Goal: Task Accomplishment & Management: Manage account settings

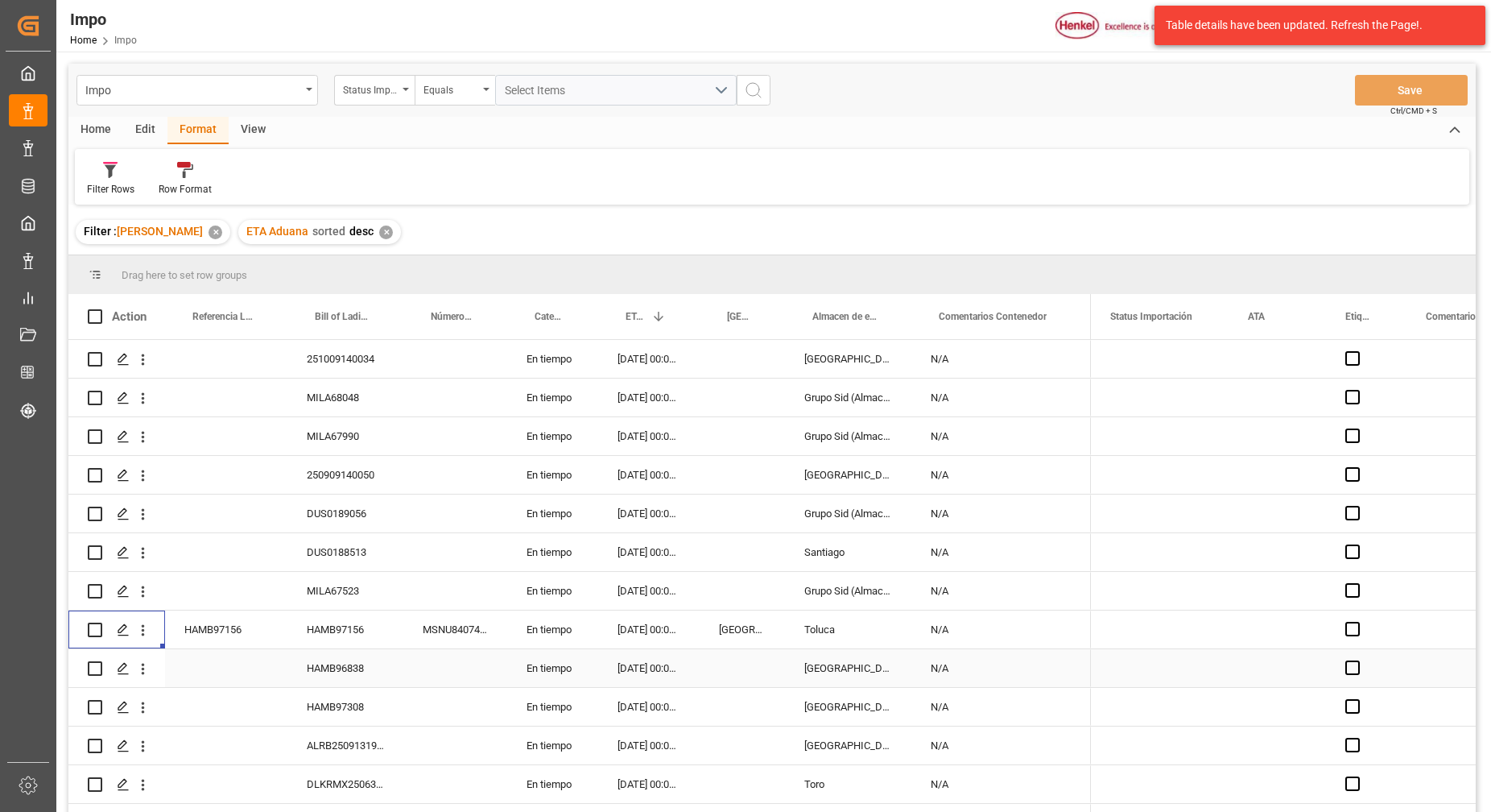
scroll to position [137, 0]
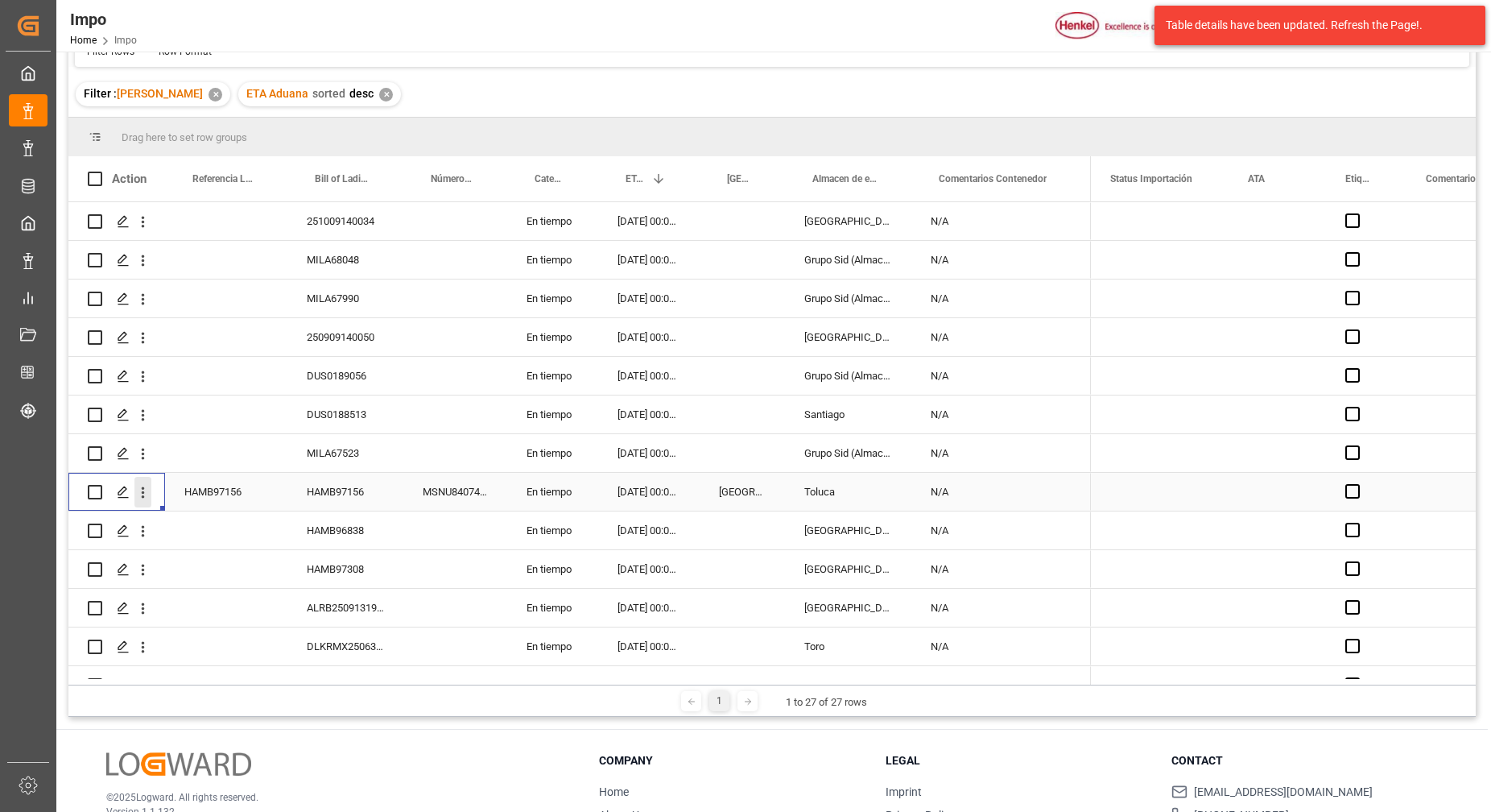
click at [144, 500] on icon "open menu" at bounding box center [143, 492] width 17 height 17
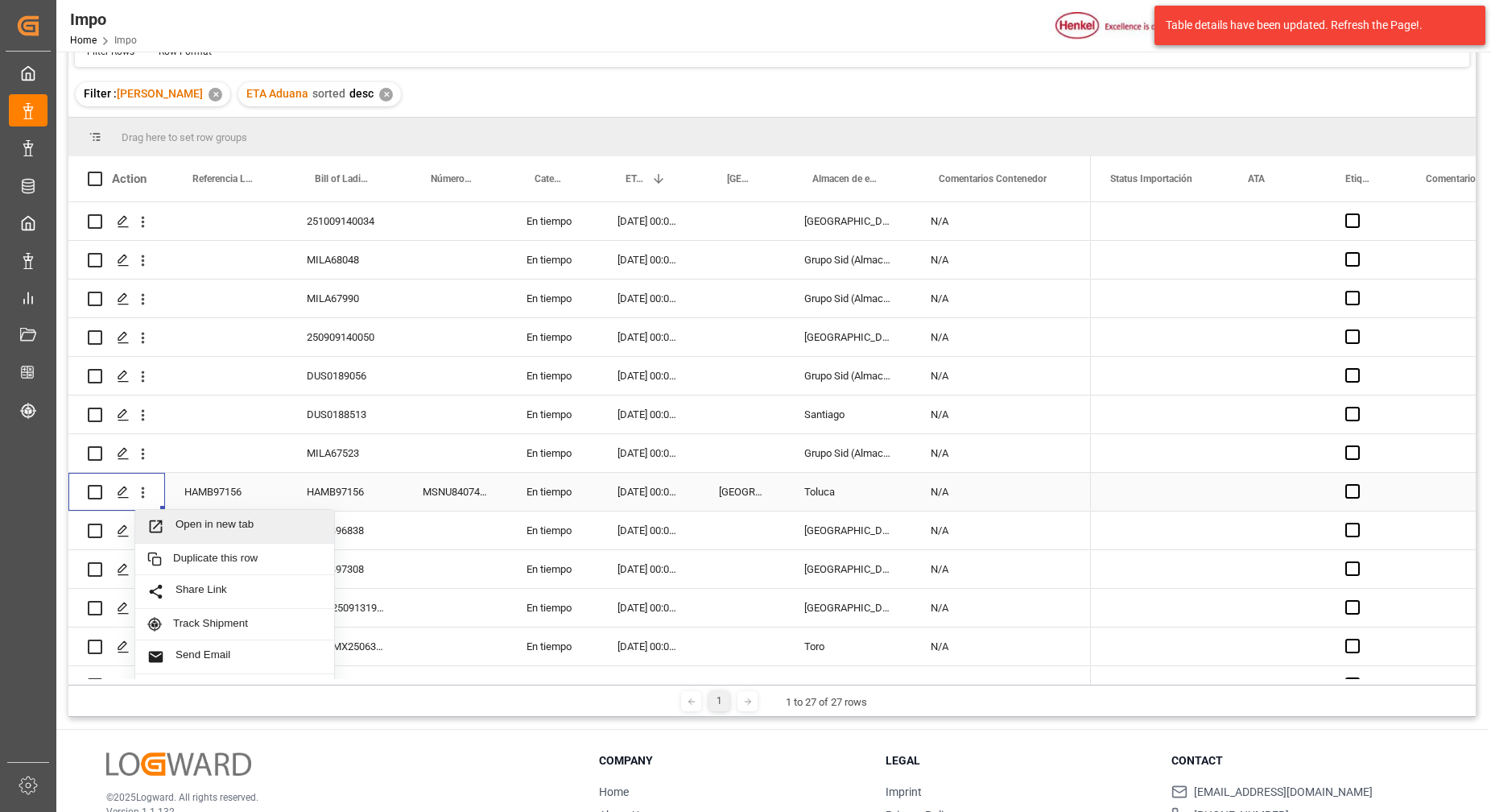
click at [195, 523] on span "Open in new tab" at bounding box center [249, 526] width 147 height 17
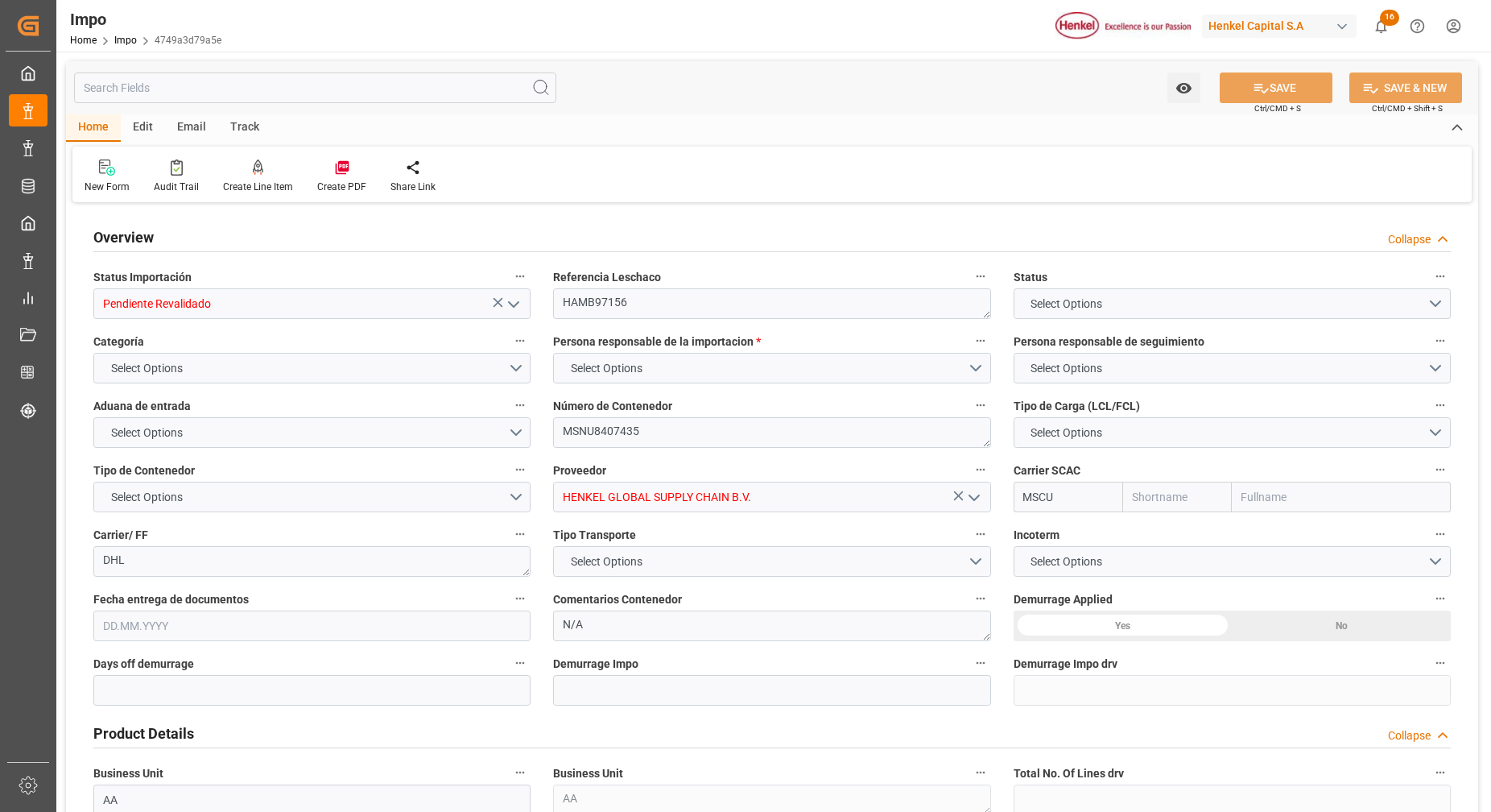
type input "MSC"
type input "Mediterranean Shipping Company"
type input "0"
type input "1"
type input "8.567"
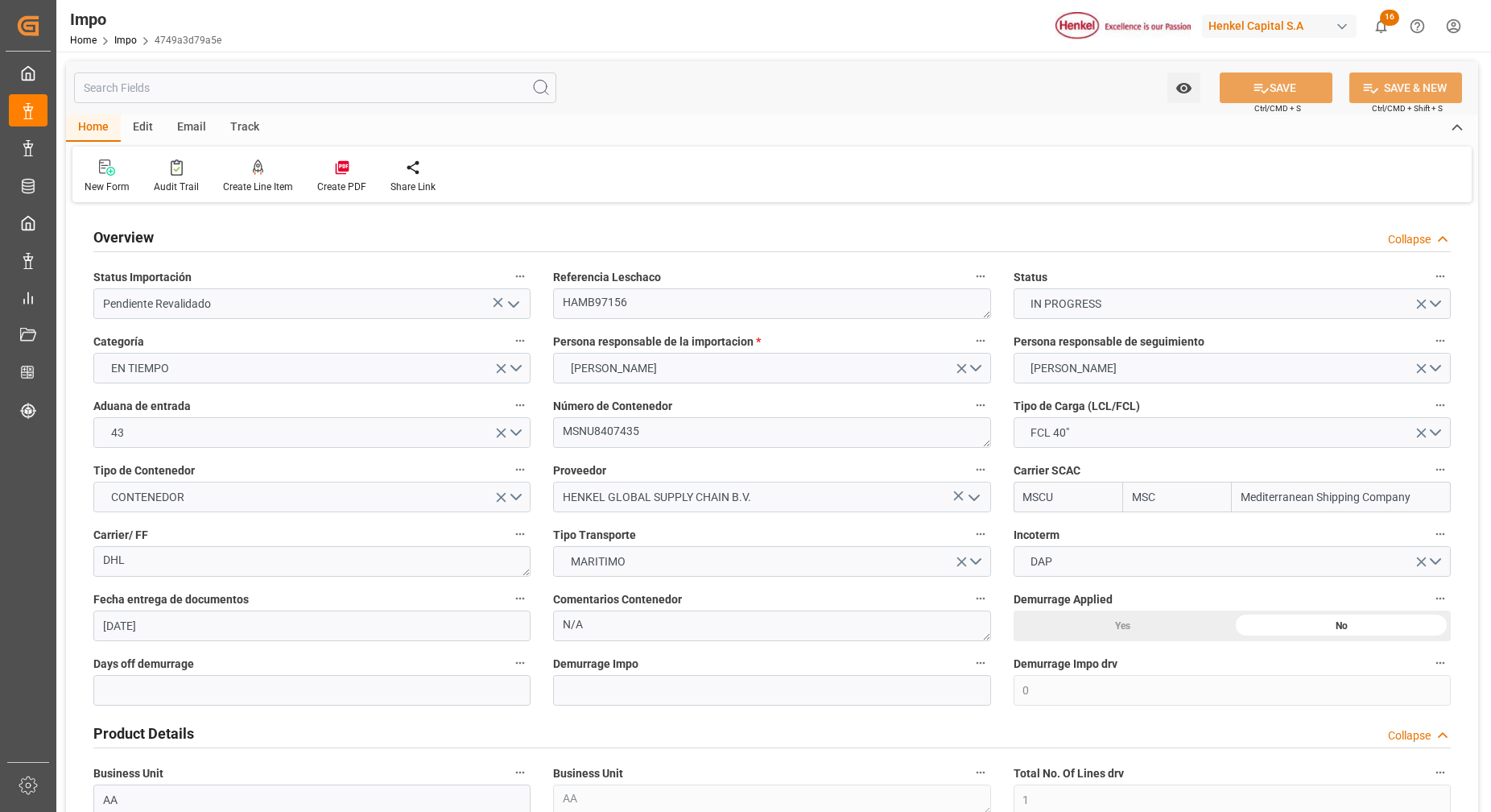
type input "29.09.2025"
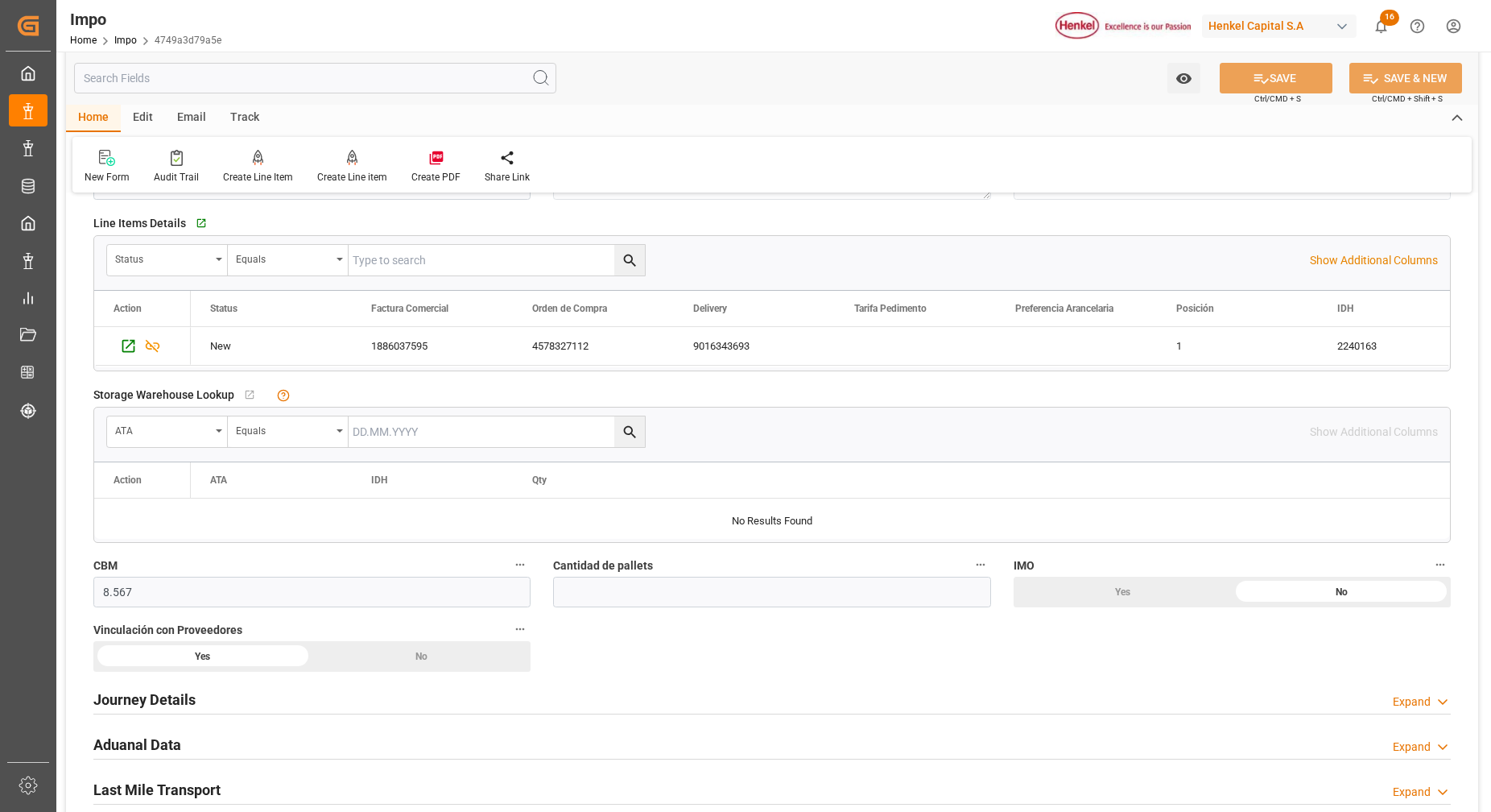
scroll to position [704, 0]
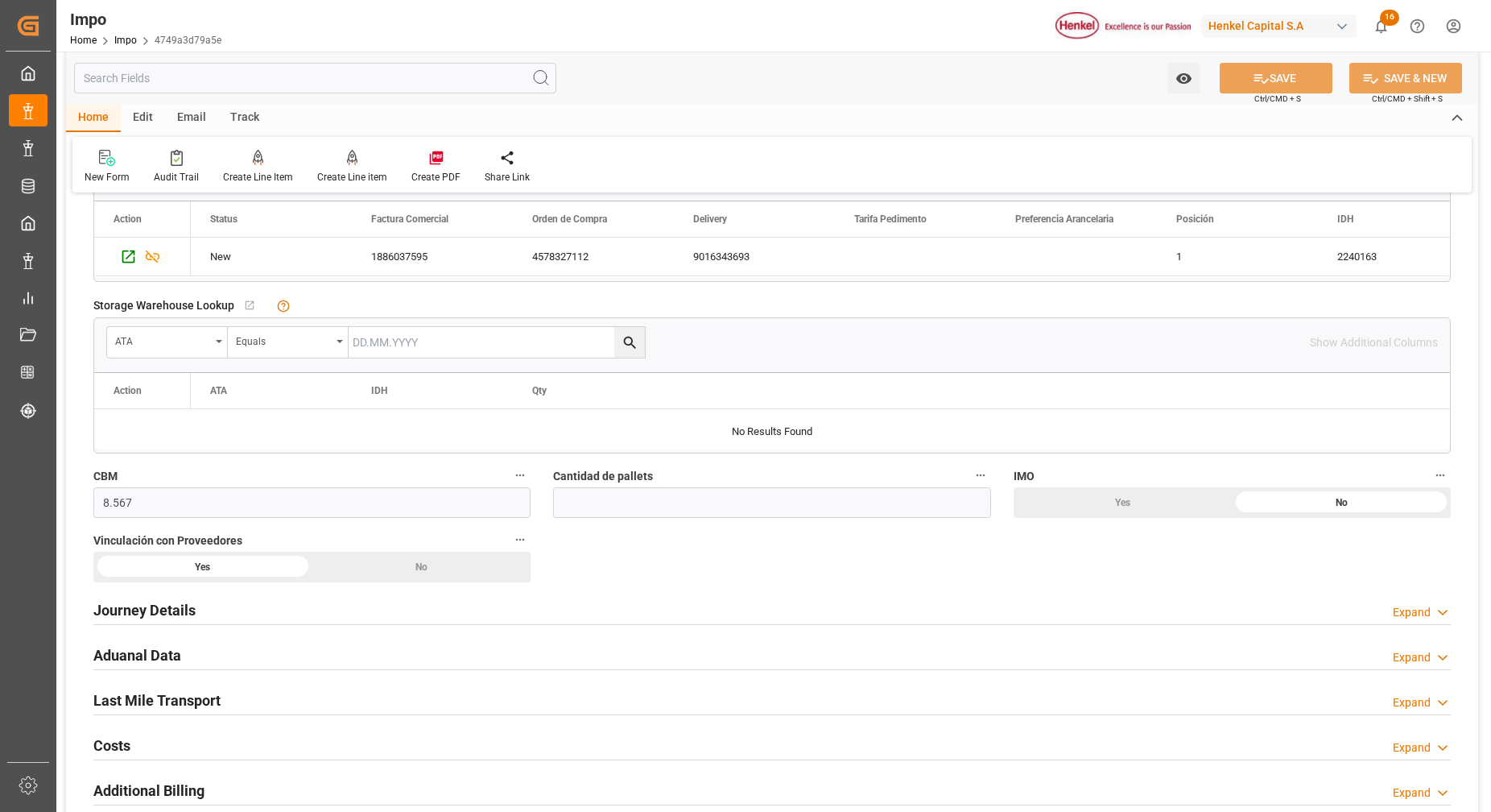
click at [153, 613] on h2 "Journey Details" at bounding box center [144, 610] width 103 height 22
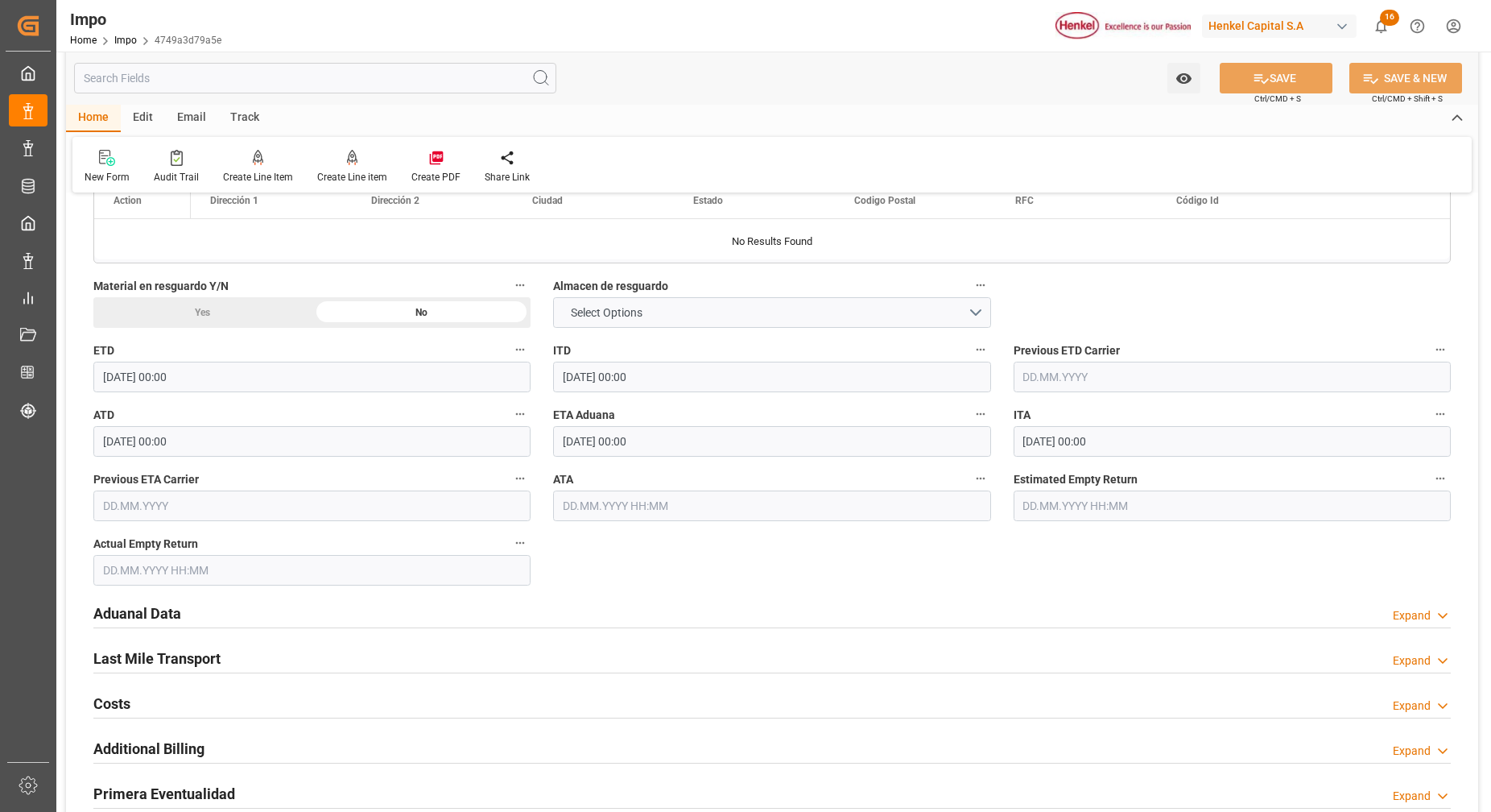
scroll to position [1610, 0]
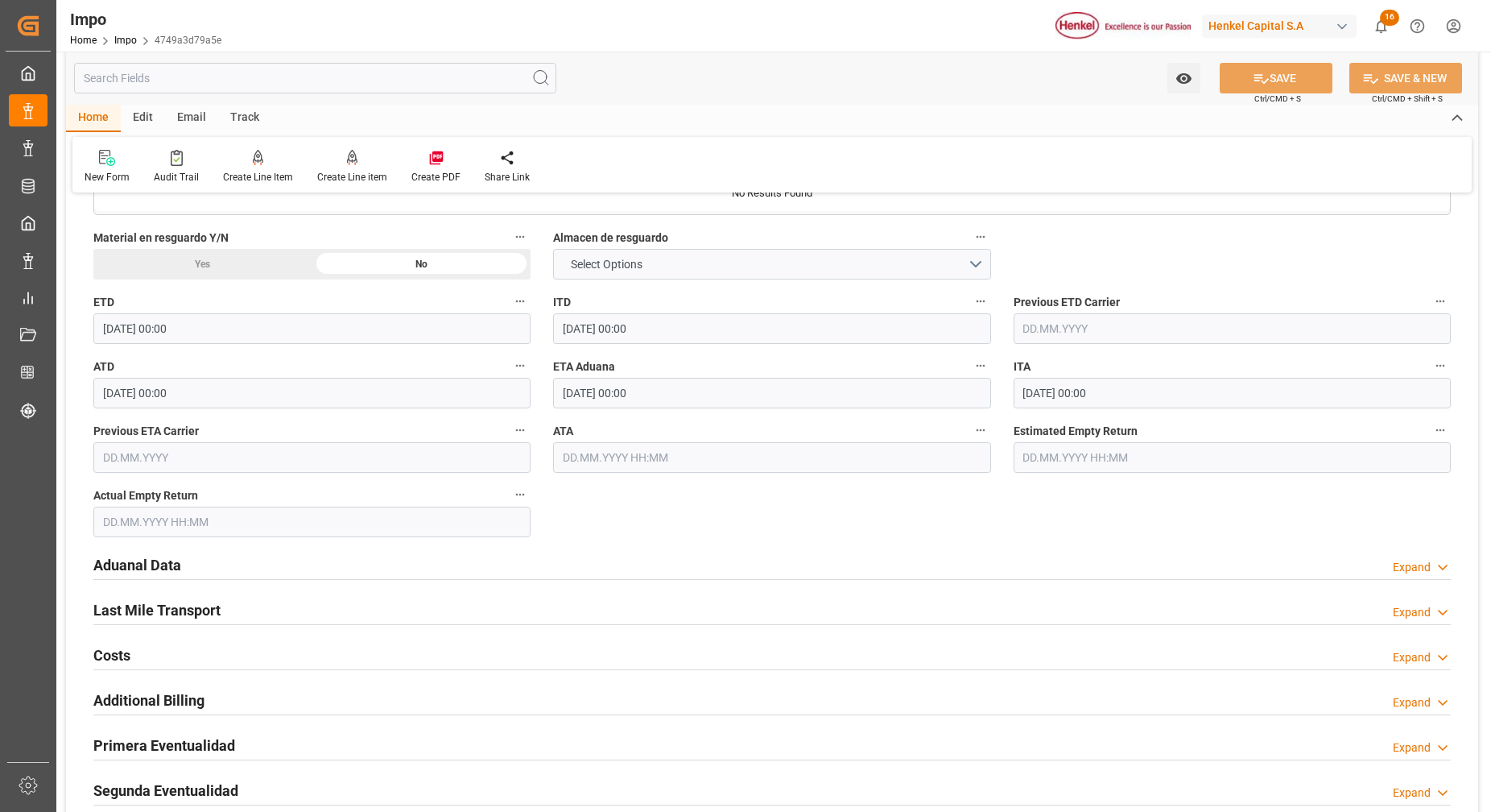
click at [151, 565] on h2 "Aduanal Data" at bounding box center [137, 565] width 87 height 22
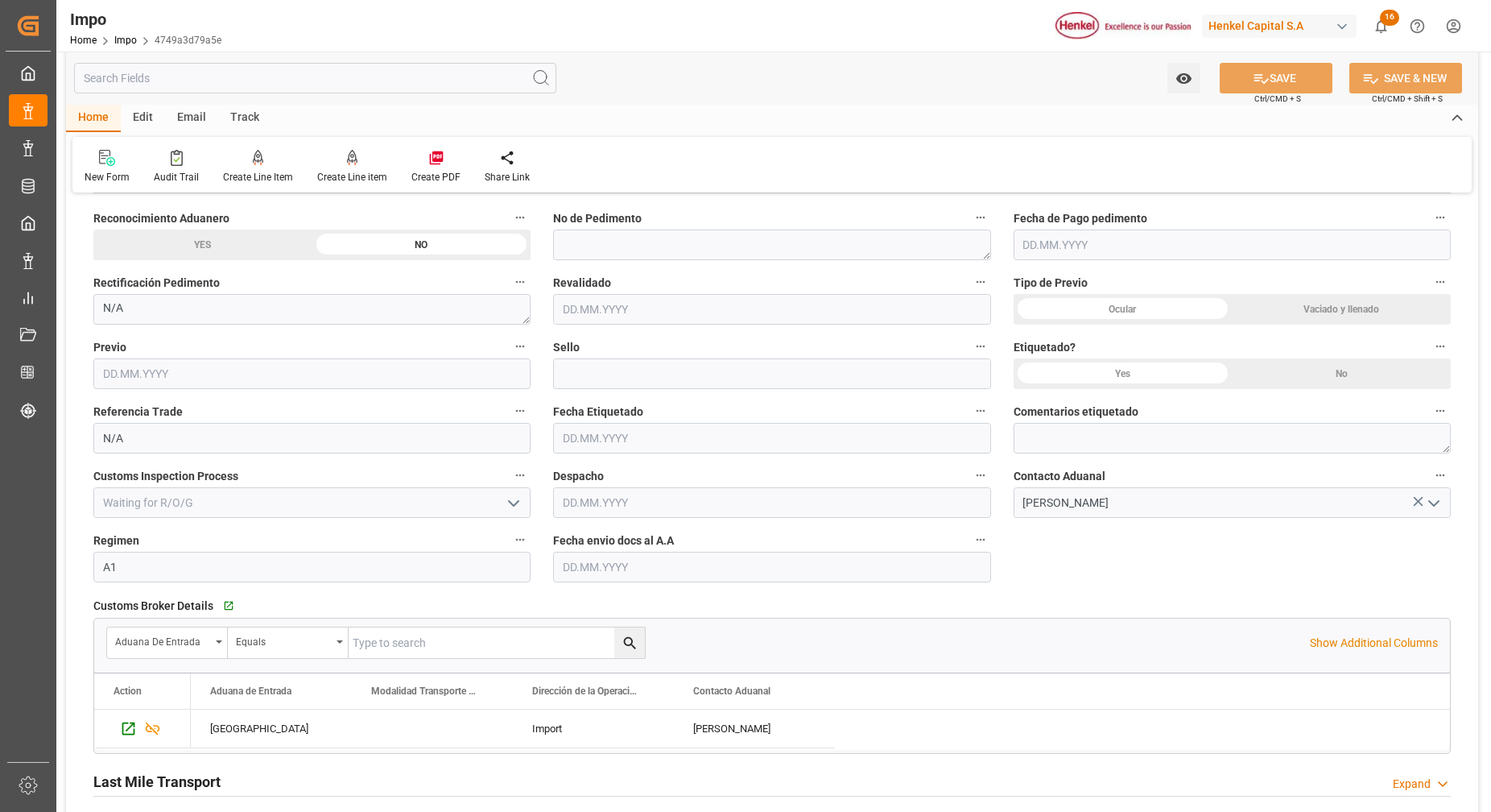
scroll to position [1912, 0]
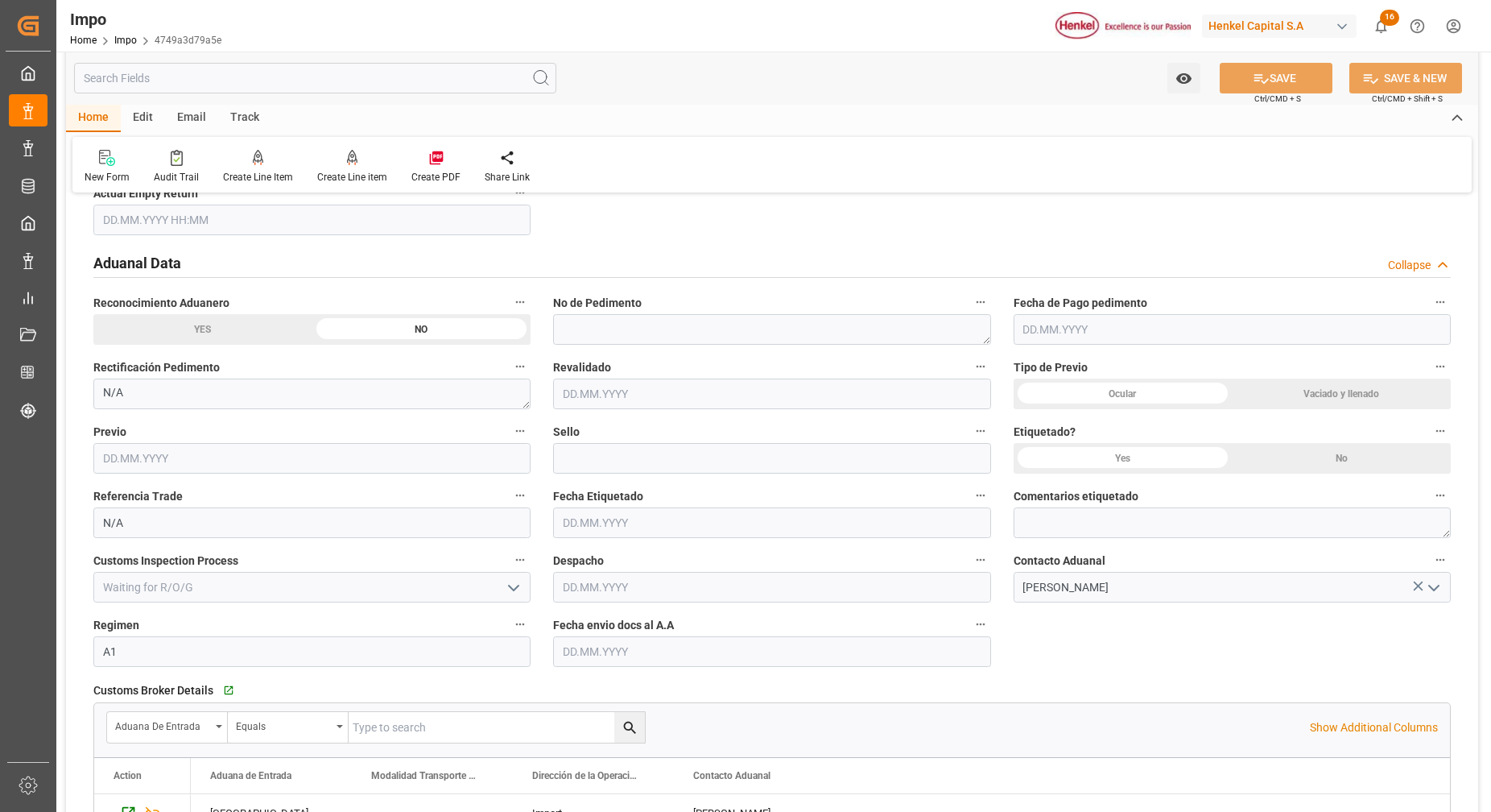
click at [696, 657] on input "text" at bounding box center [771, 652] width 437 height 31
drag, startPoint x: 696, startPoint y: 657, endPoint x: 706, endPoint y: 755, distance: 98.5
click at [933, 665] on input "text" at bounding box center [771, 652] width 437 height 31
click at [720, 176] on div "New Form Audit Trail Create Line Item Create Line item Create PDF Share Link" at bounding box center [771, 164] width 1399 height 55
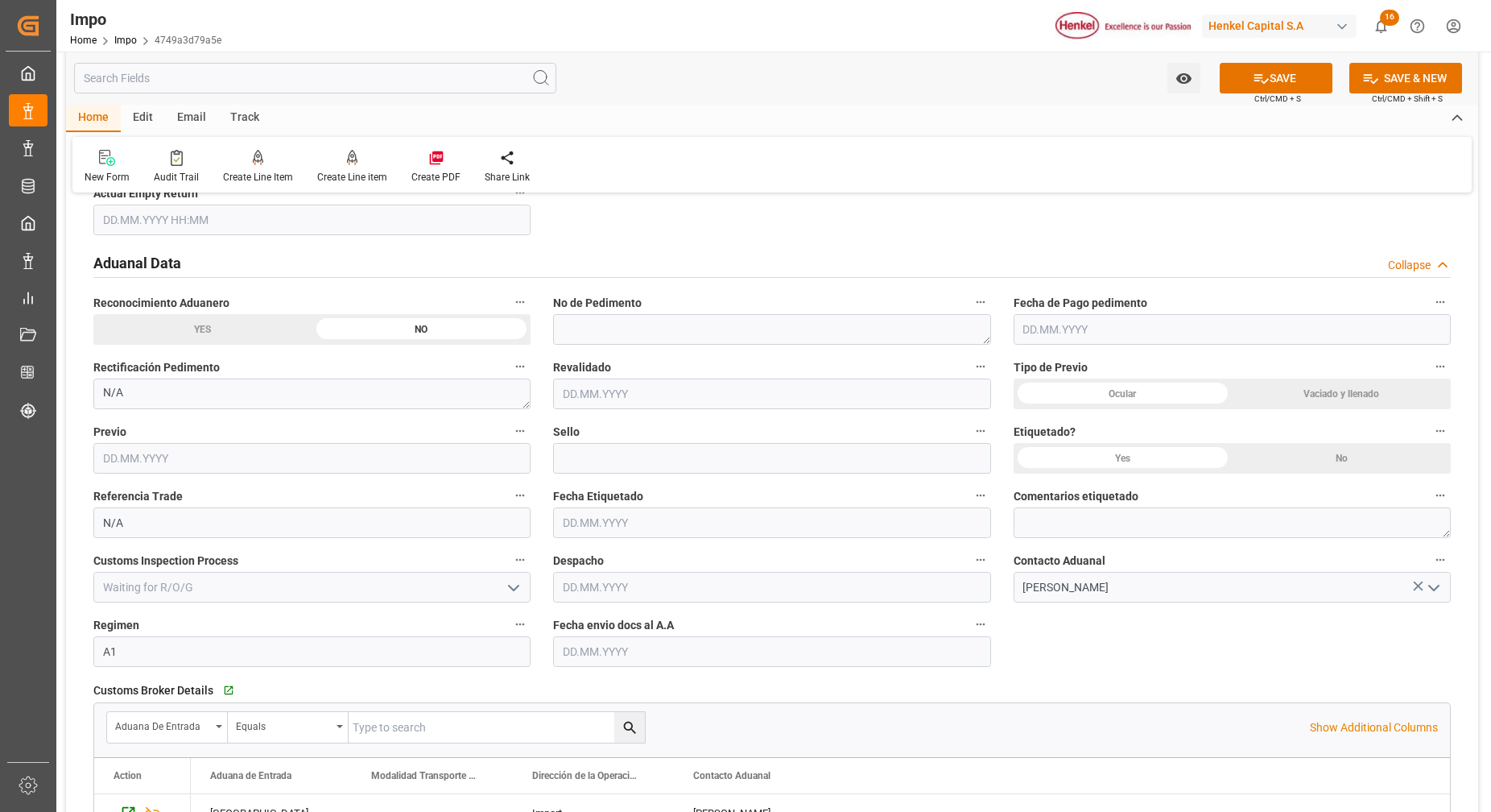
click at [700, 658] on input "text" at bounding box center [771, 652] width 437 height 31
click at [771, 255] on div "Aduanal Data Collapse" at bounding box center [772, 261] width 1358 height 31
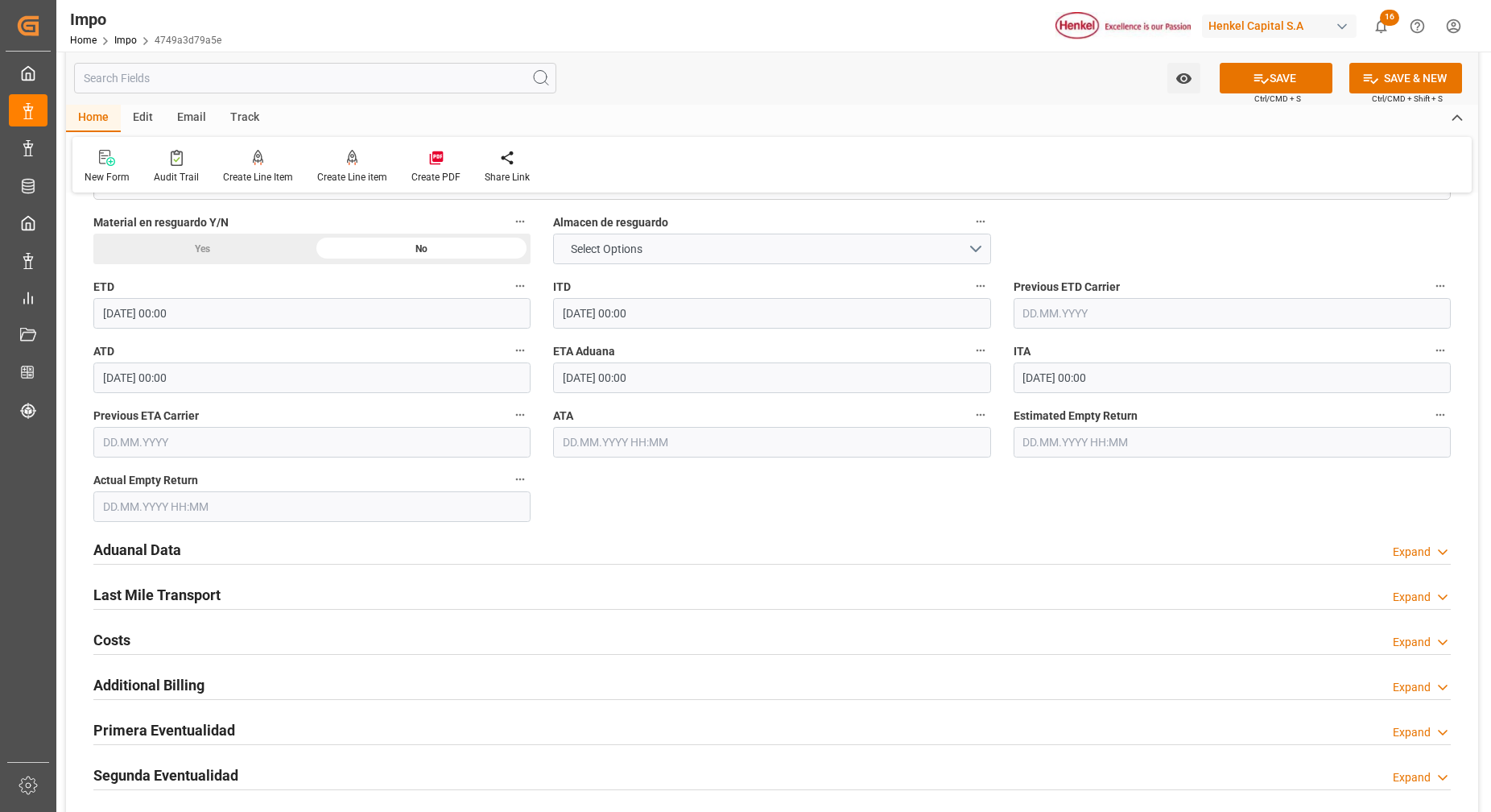
scroll to position [1610, 0]
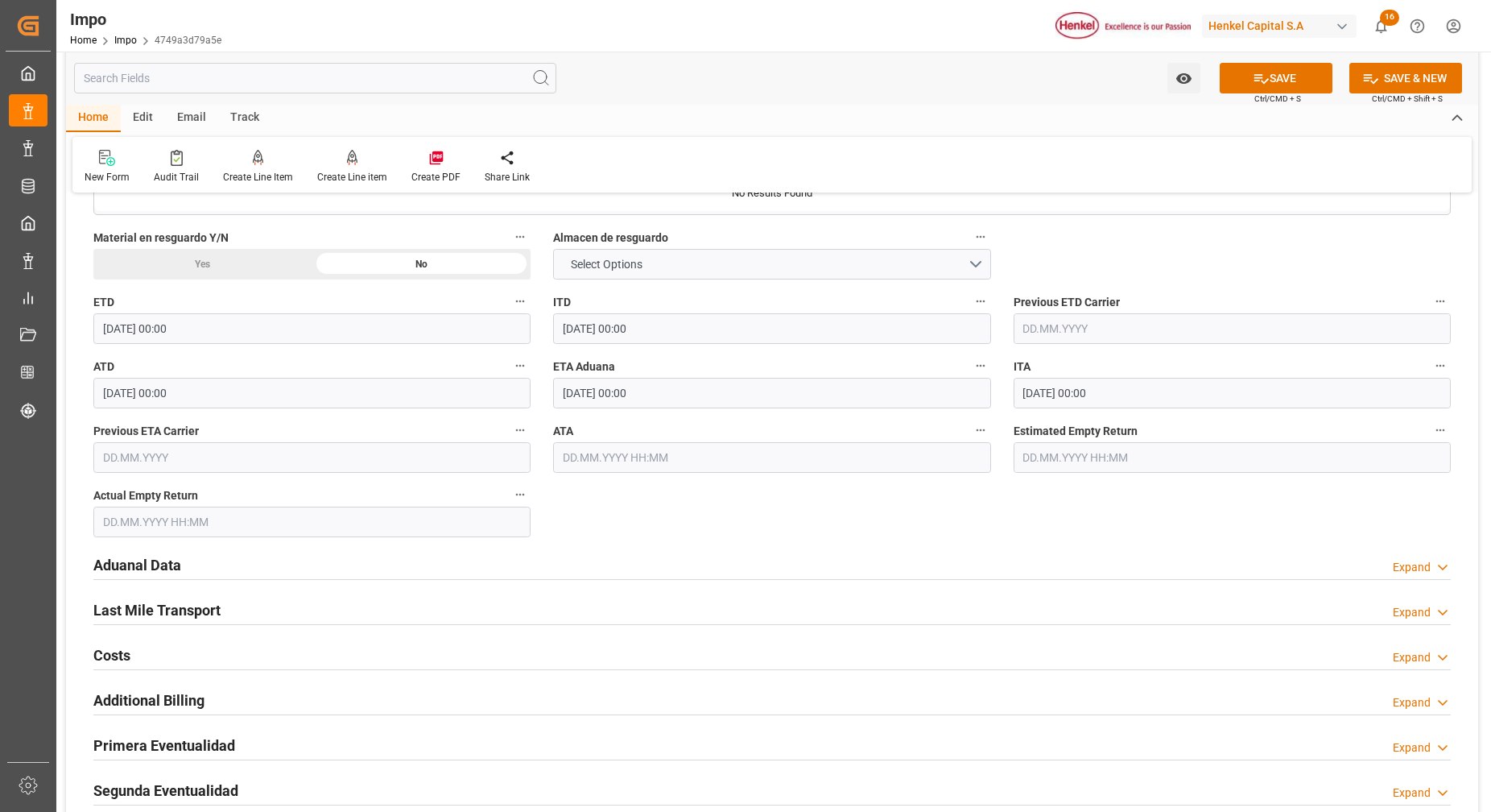
click at [164, 556] on h2 "Aduanal Data" at bounding box center [137, 565] width 87 height 22
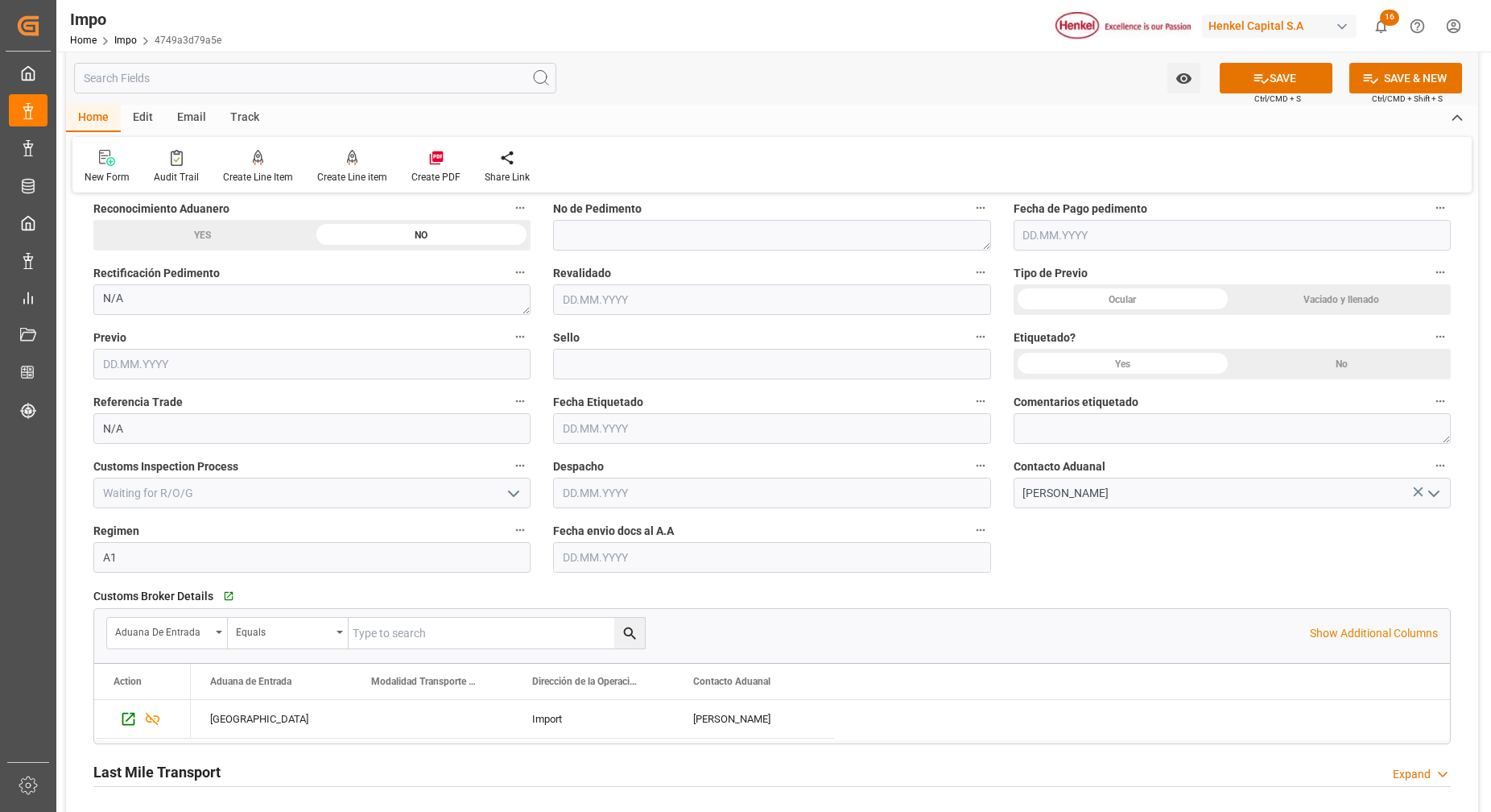
scroll to position [2013, 0]
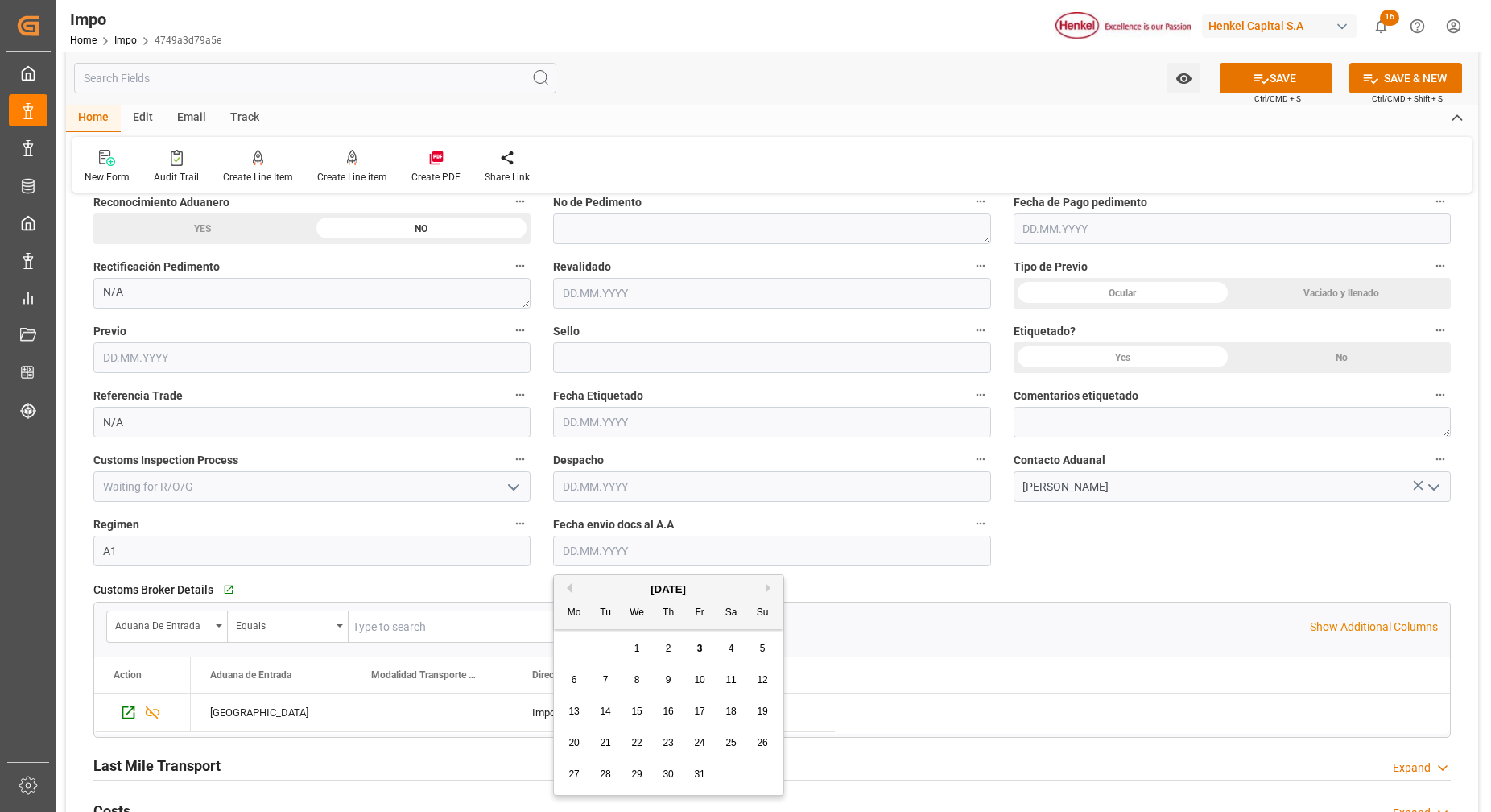
click at [637, 545] on input "text" at bounding box center [771, 551] width 437 height 31
click at [699, 653] on span "3" at bounding box center [700, 647] width 6 height 11
type input "03.10.2025"
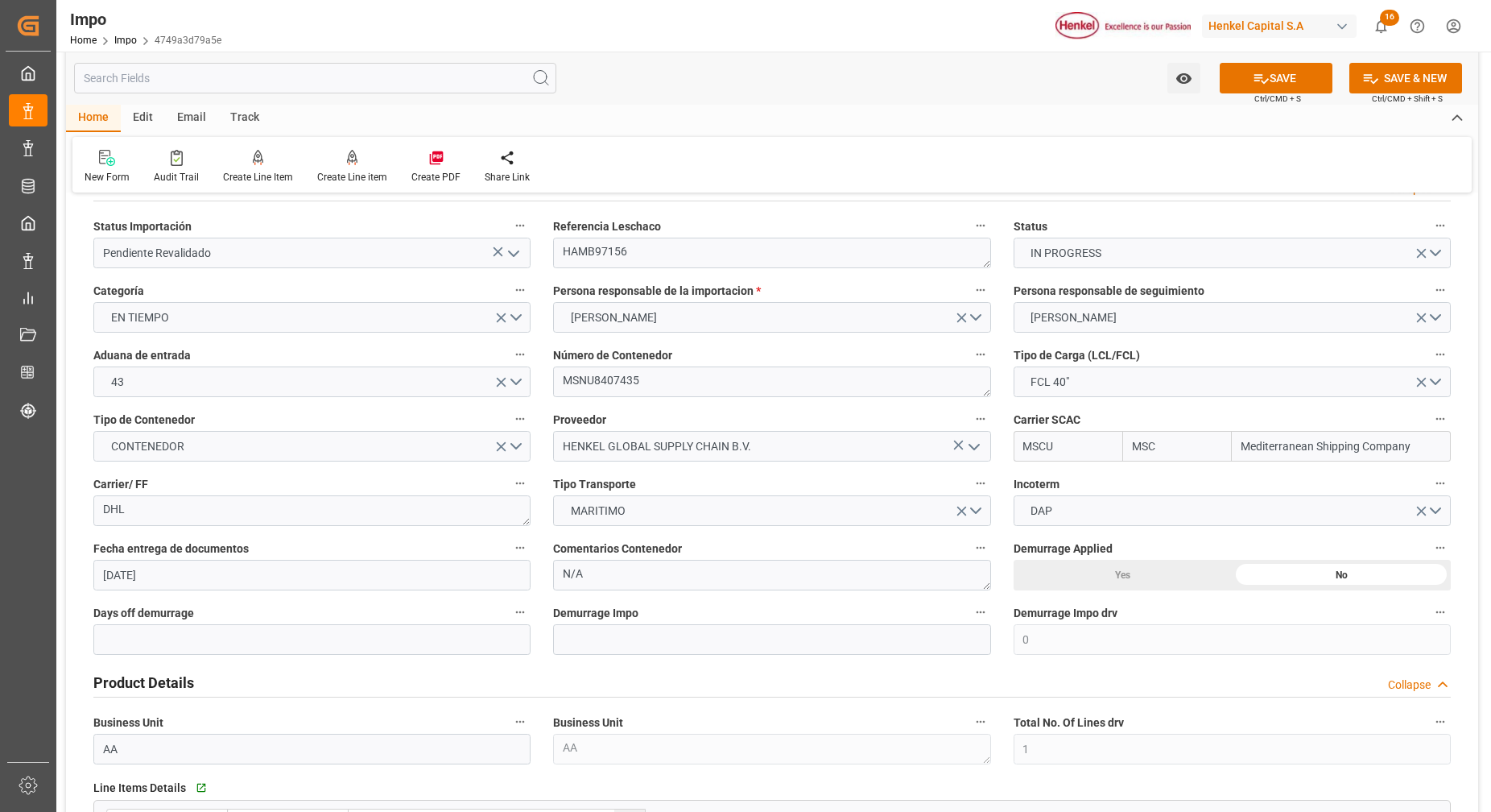
scroll to position [0, 0]
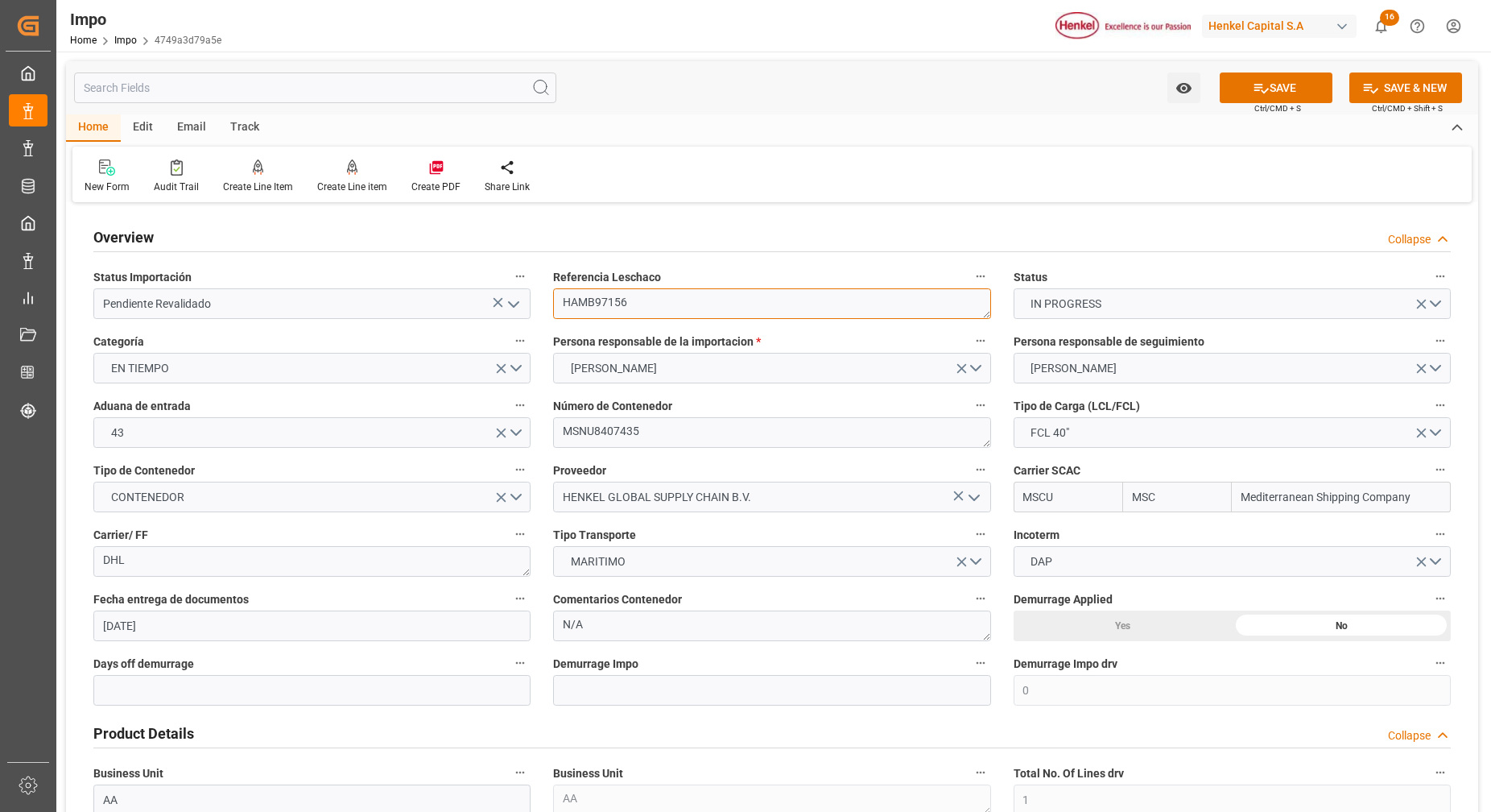
click at [612, 304] on textarea "HAMB97156" at bounding box center [771, 304] width 437 height 31
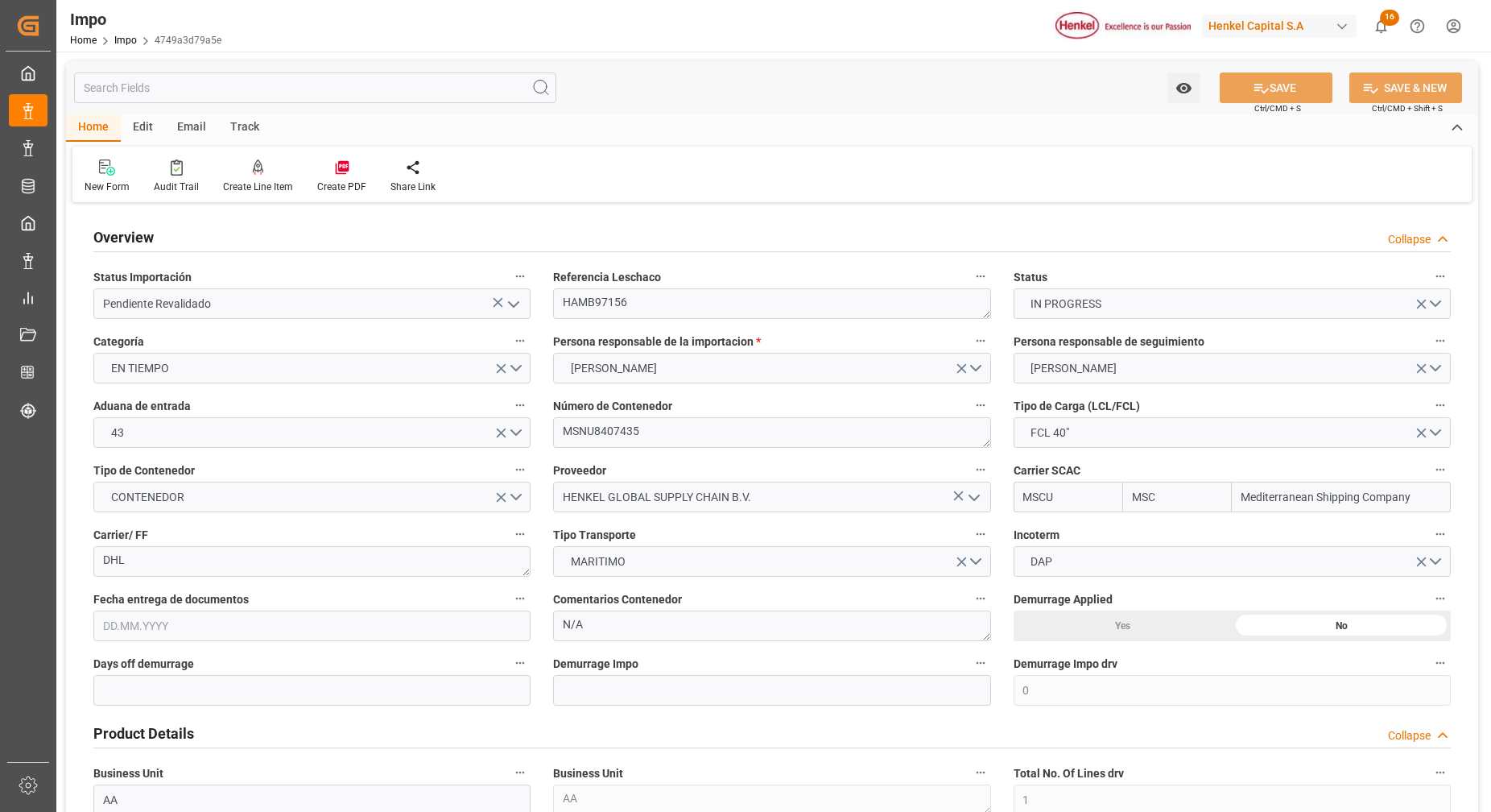
type input "MSC"
type input "Mediterranean Shipping Company"
type input "0"
type input "1"
type input "8.567"
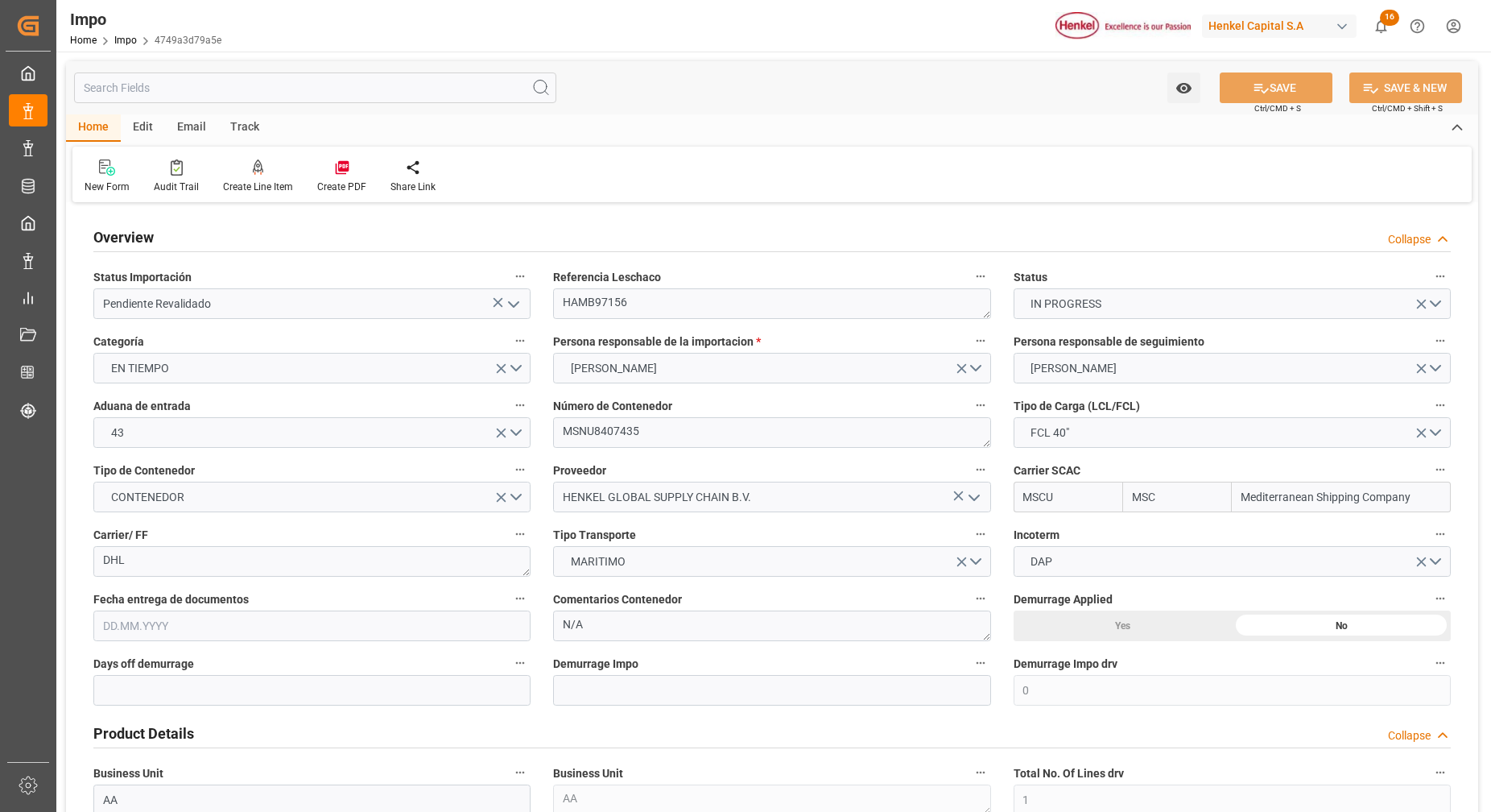
type input "29.09.2025"
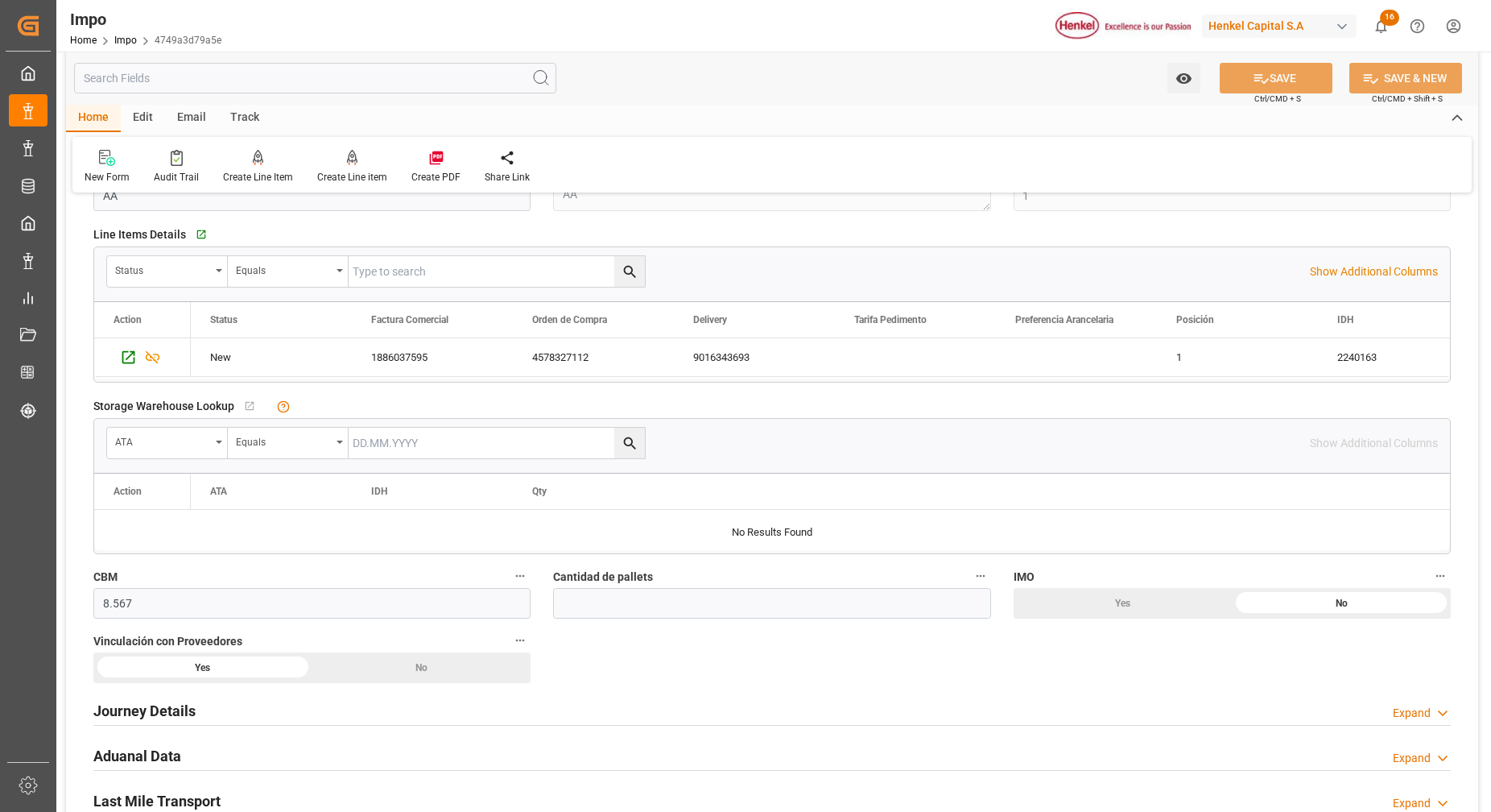
scroll to position [906, 0]
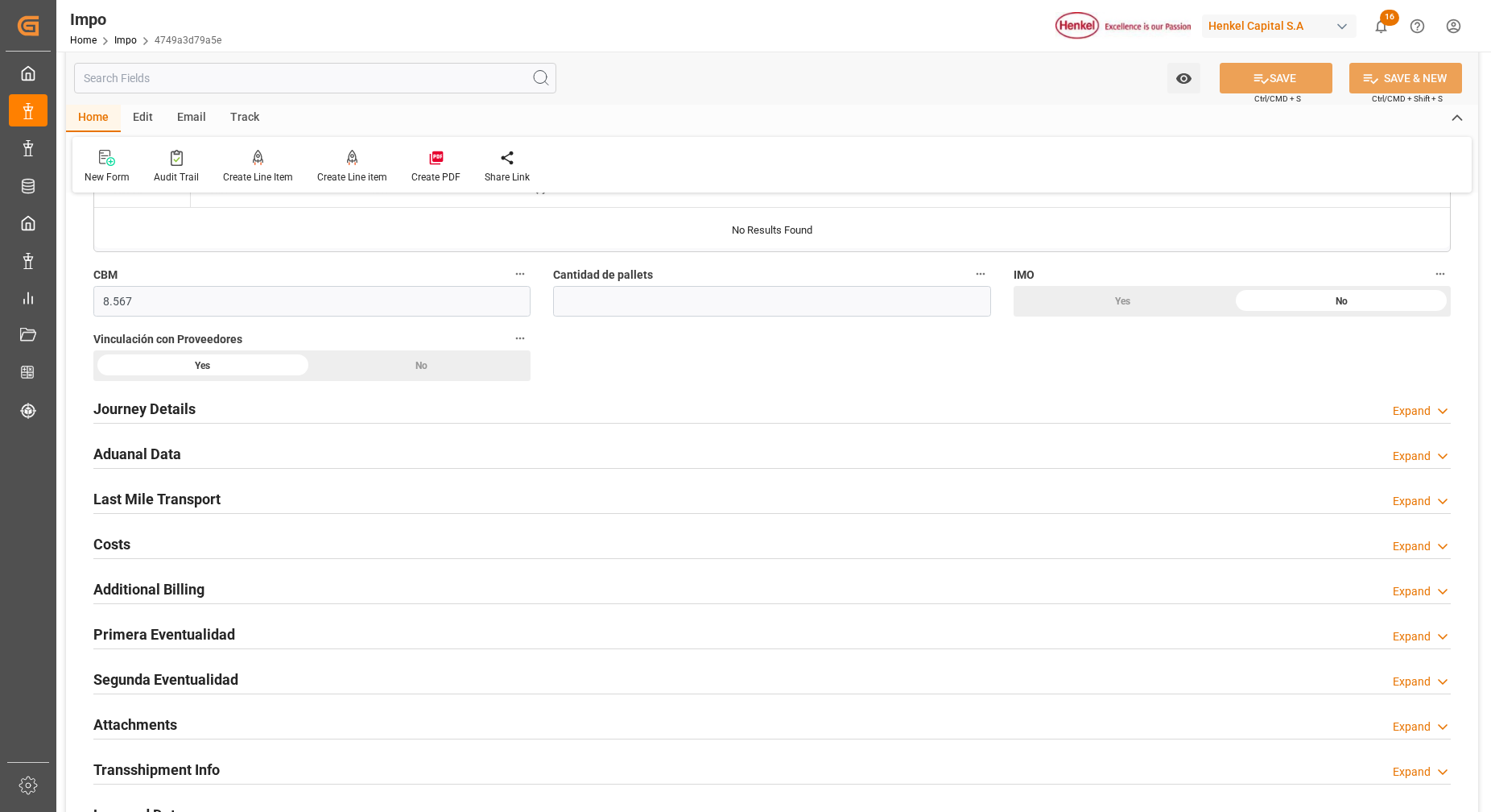
click at [151, 725] on h2 "Attachments" at bounding box center [135, 725] width 84 height 22
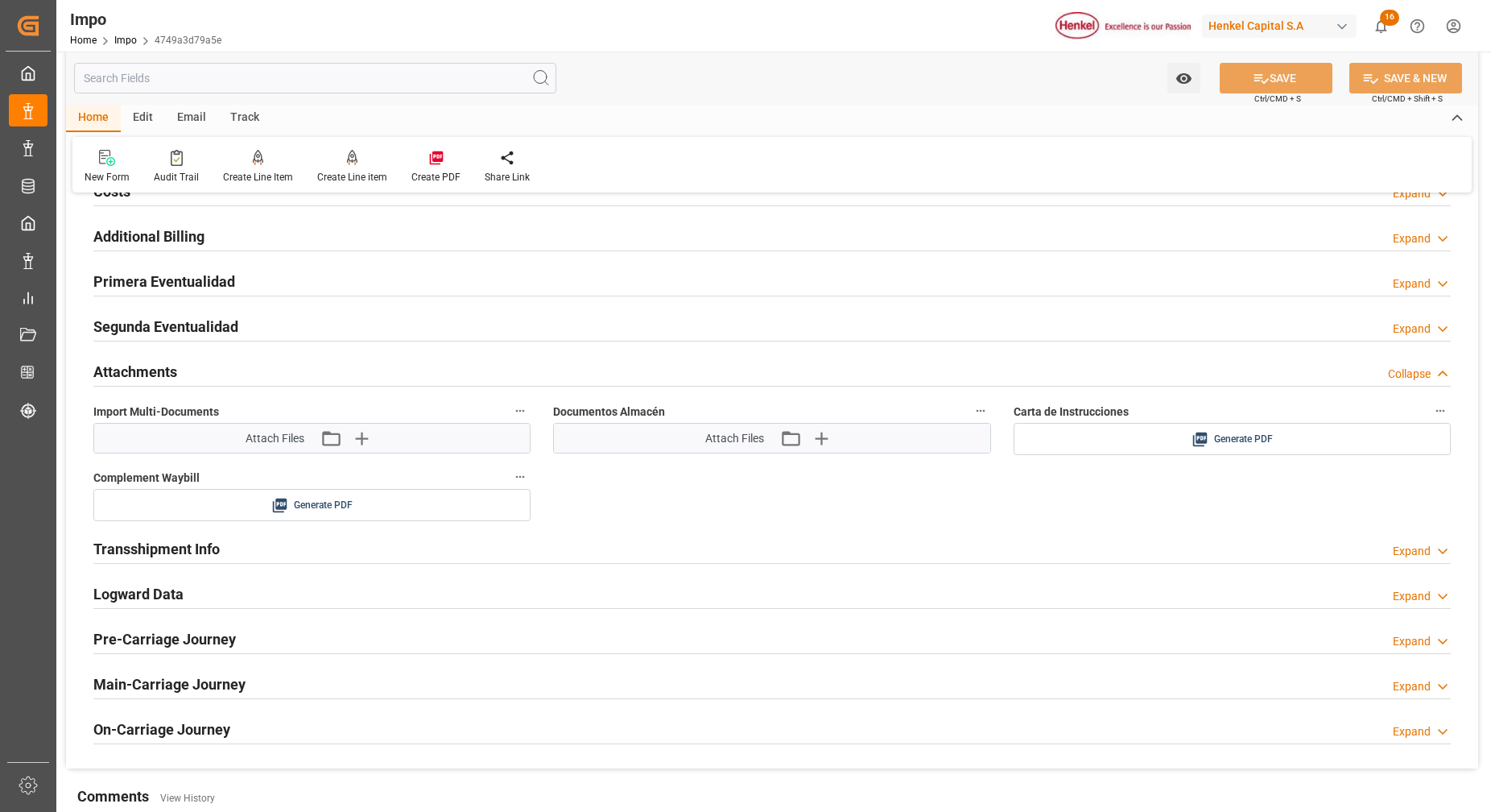
scroll to position [1308, 0]
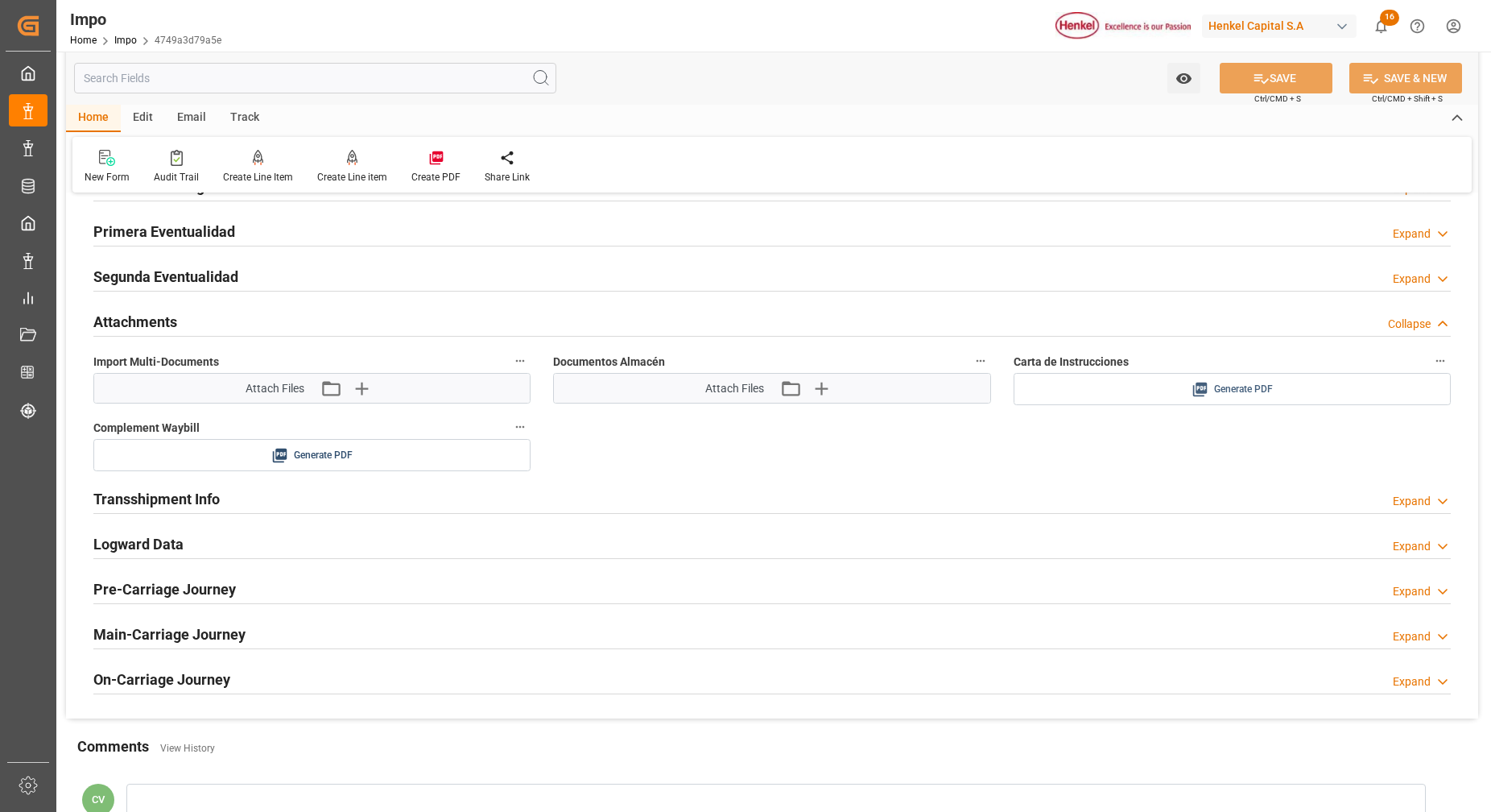
click at [1168, 395] on div "Generate PDF" at bounding box center [1232, 389] width 413 height 20
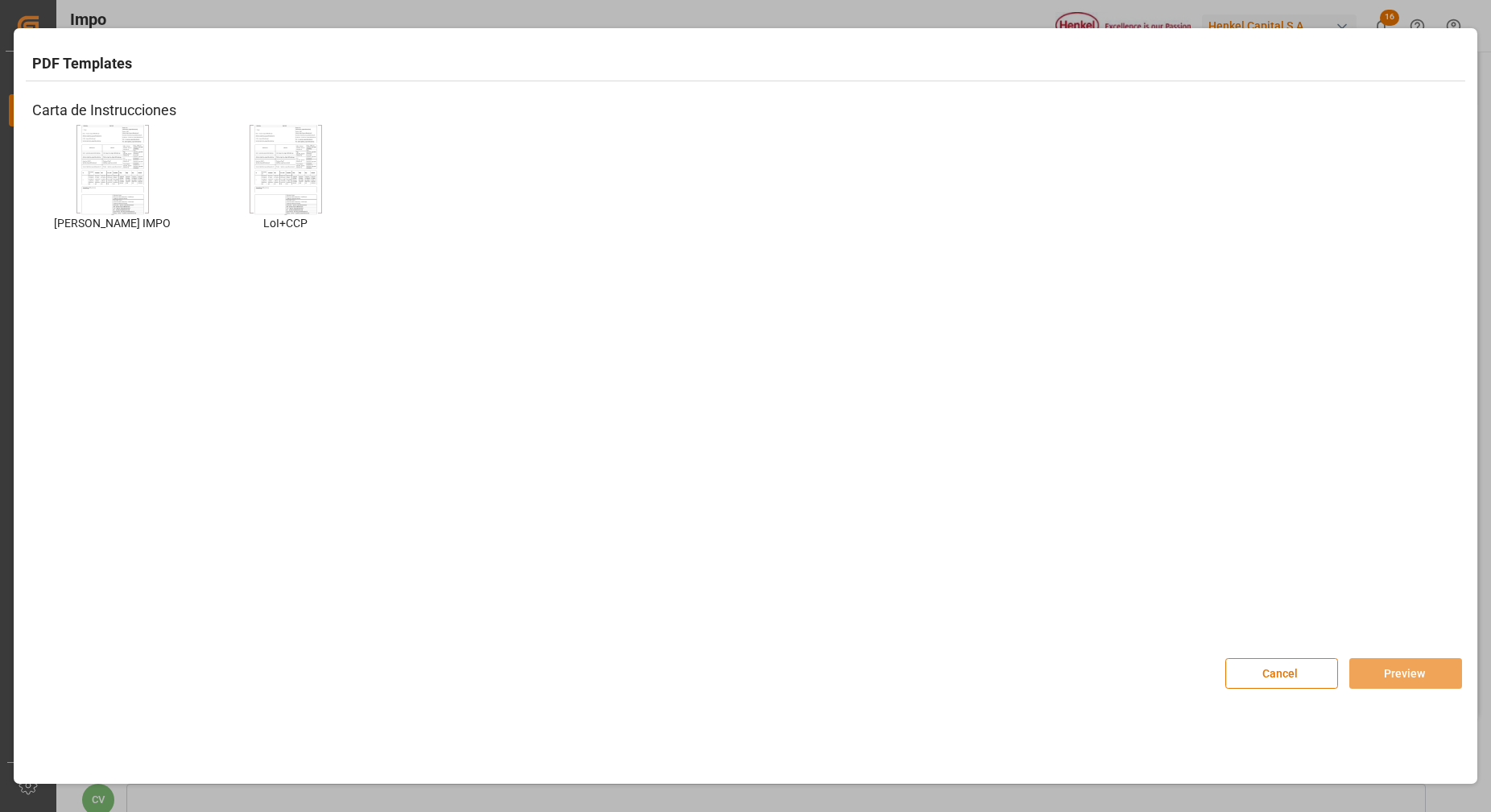
click at [103, 198] on img at bounding box center [113, 169] width 64 height 91
click at [1393, 682] on button "Preview" at bounding box center [1405, 673] width 113 height 31
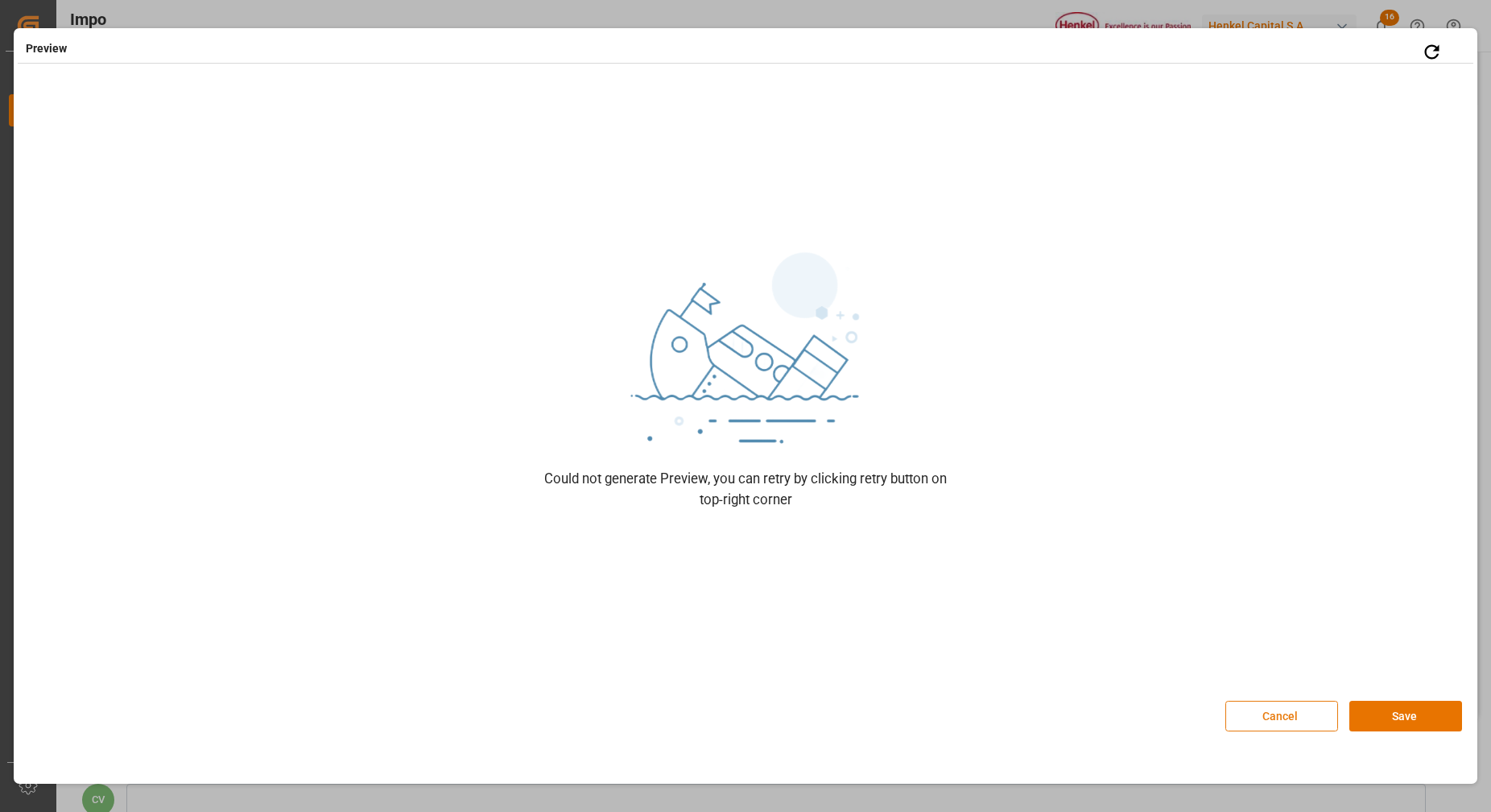
click at [1283, 714] on button "Cancel" at bounding box center [1281, 716] width 113 height 31
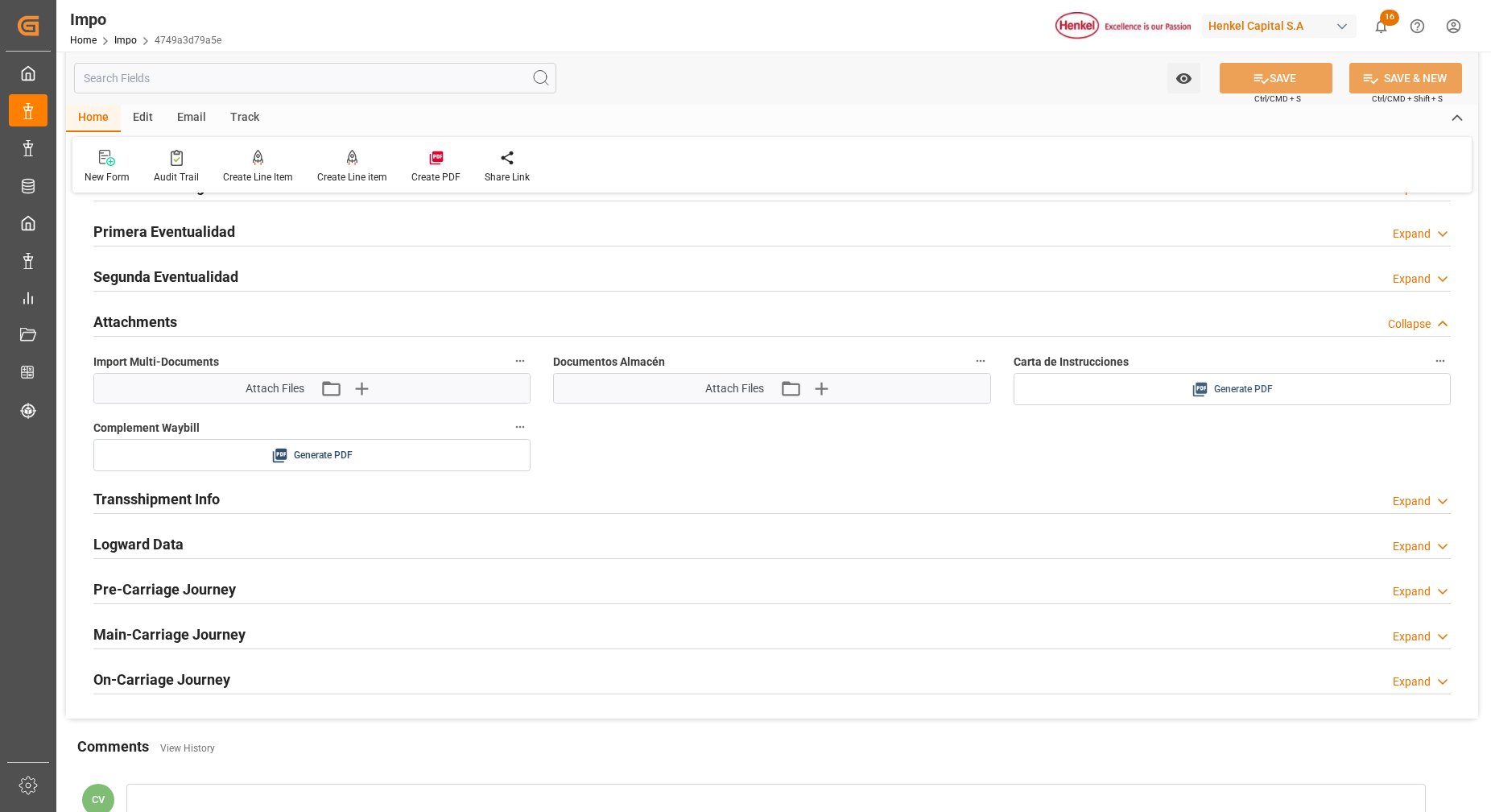
click at [1082, 372] on div "Carta de Instrucciones Generate PDF" at bounding box center [1232, 378] width 460 height 66
click at [1086, 379] on div "Generate PDF" at bounding box center [1232, 389] width 413 height 20
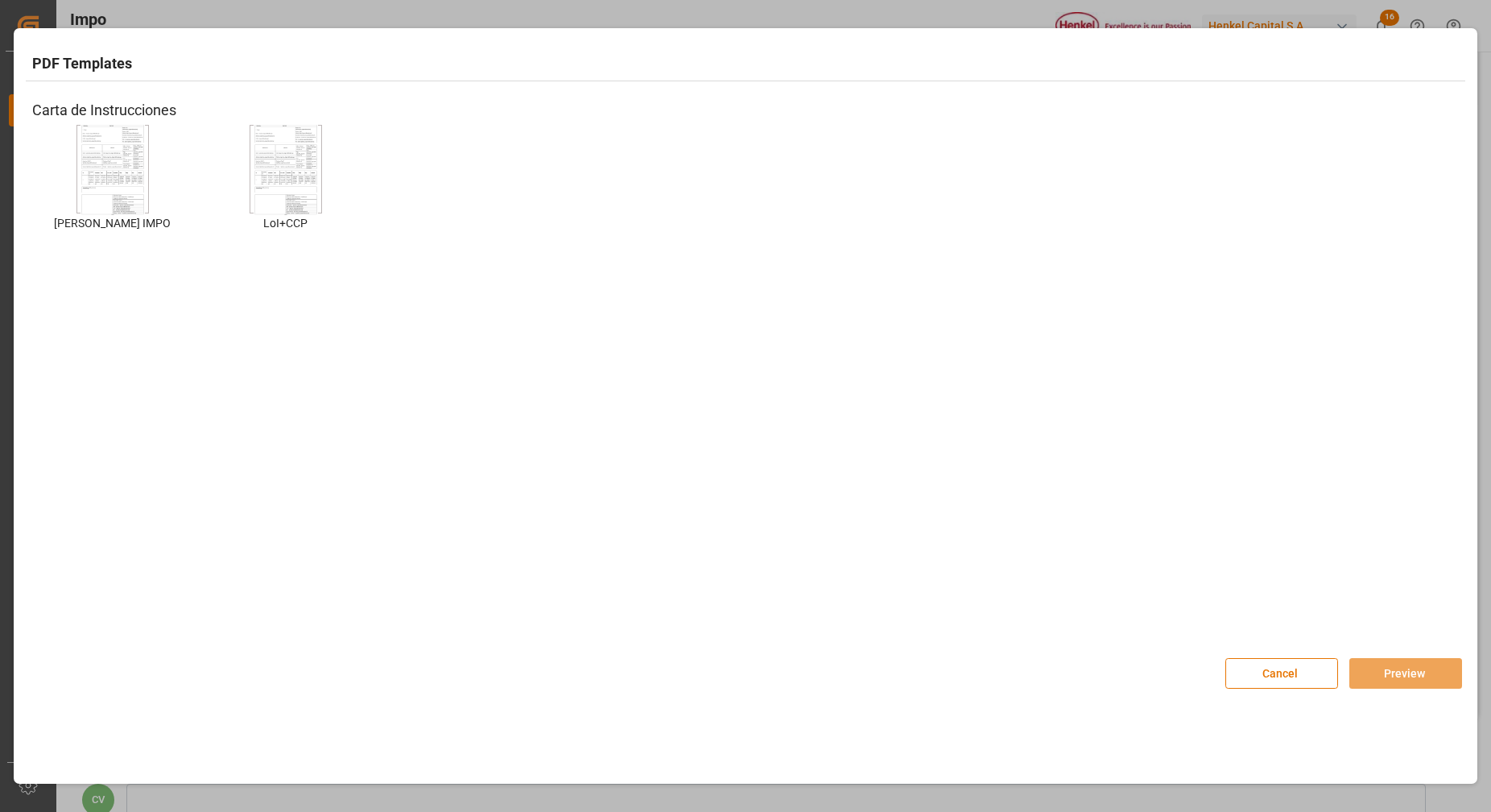
drag, startPoint x: 110, startPoint y: 144, endPoint x: 121, endPoint y: 163, distance: 22.0
click at [109, 144] on img at bounding box center [113, 169] width 64 height 91
click at [1374, 674] on button "Preview" at bounding box center [1405, 673] width 113 height 31
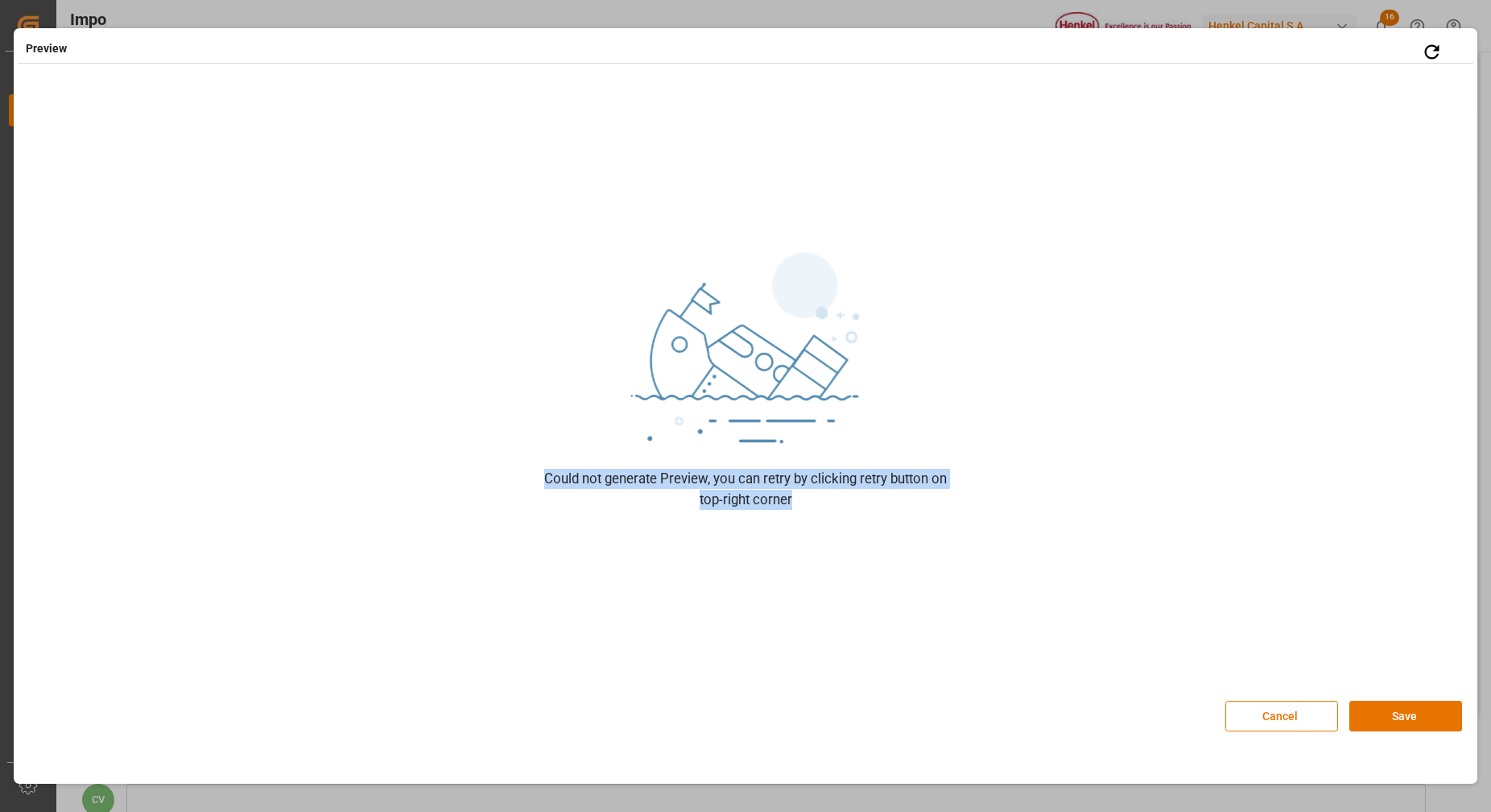
drag, startPoint x: 552, startPoint y: 472, endPoint x: 835, endPoint y: 518, distance: 286.7
click at [835, 518] on div "Could not generate Preview, you can retry by clicking retry button on top-right…" at bounding box center [745, 378] width 402 height 590
drag, startPoint x: 835, startPoint y: 518, endPoint x: 788, endPoint y: 501, distance: 50.0
copy div "Could not generate Preview, you can retry by clicking retry button on top-right…"
click at [1392, 725] on button "Save" at bounding box center [1405, 716] width 113 height 31
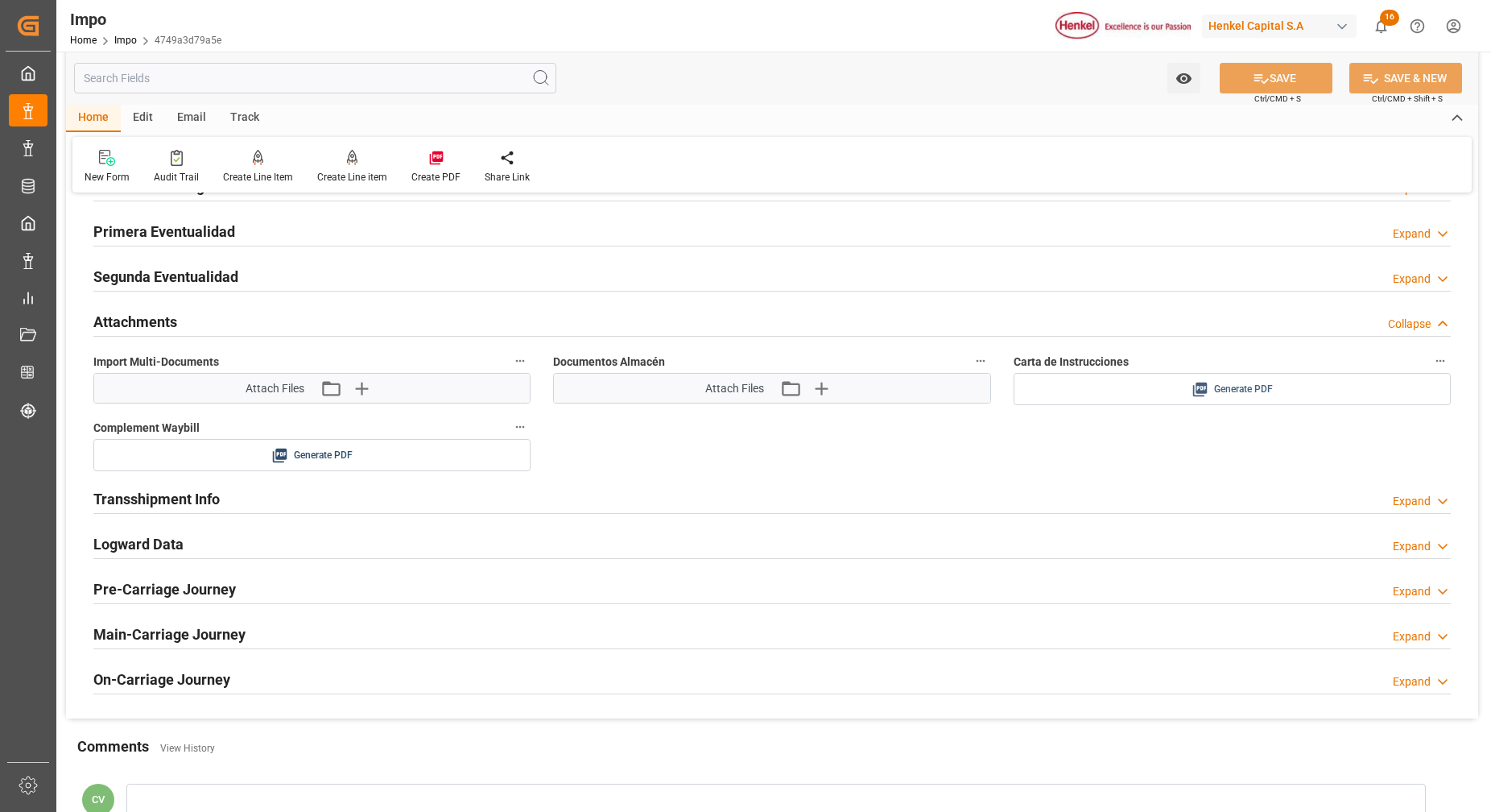
click at [1112, 376] on button "Generate PDF" at bounding box center [1232, 389] width 435 height 31
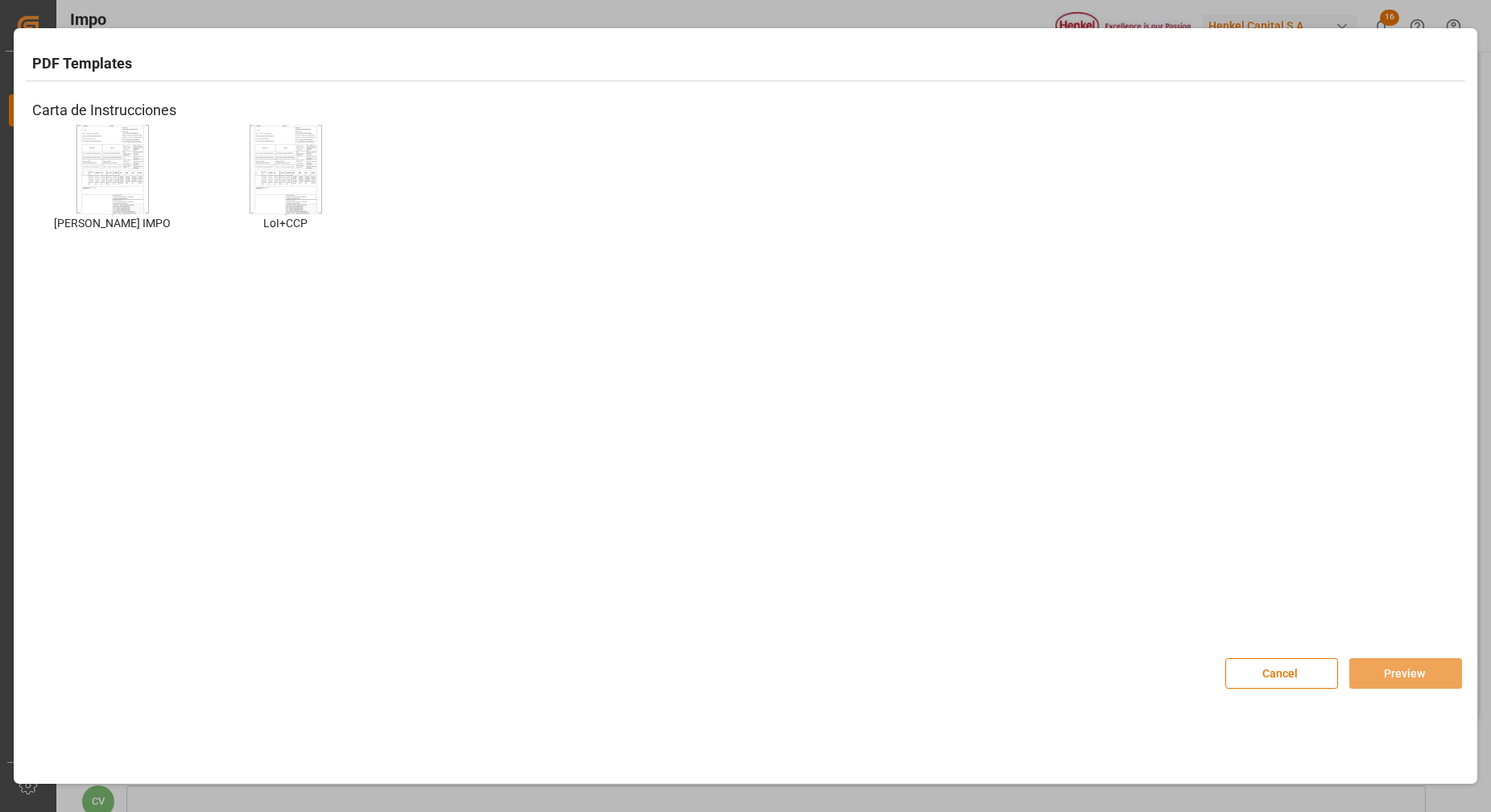
scroll to position [1310, 0]
click at [136, 155] on img at bounding box center [113, 169] width 64 height 91
click at [115, 206] on img at bounding box center [113, 169] width 64 height 91
click at [121, 162] on img at bounding box center [113, 169] width 64 height 91
click at [119, 165] on img at bounding box center [113, 169] width 64 height 91
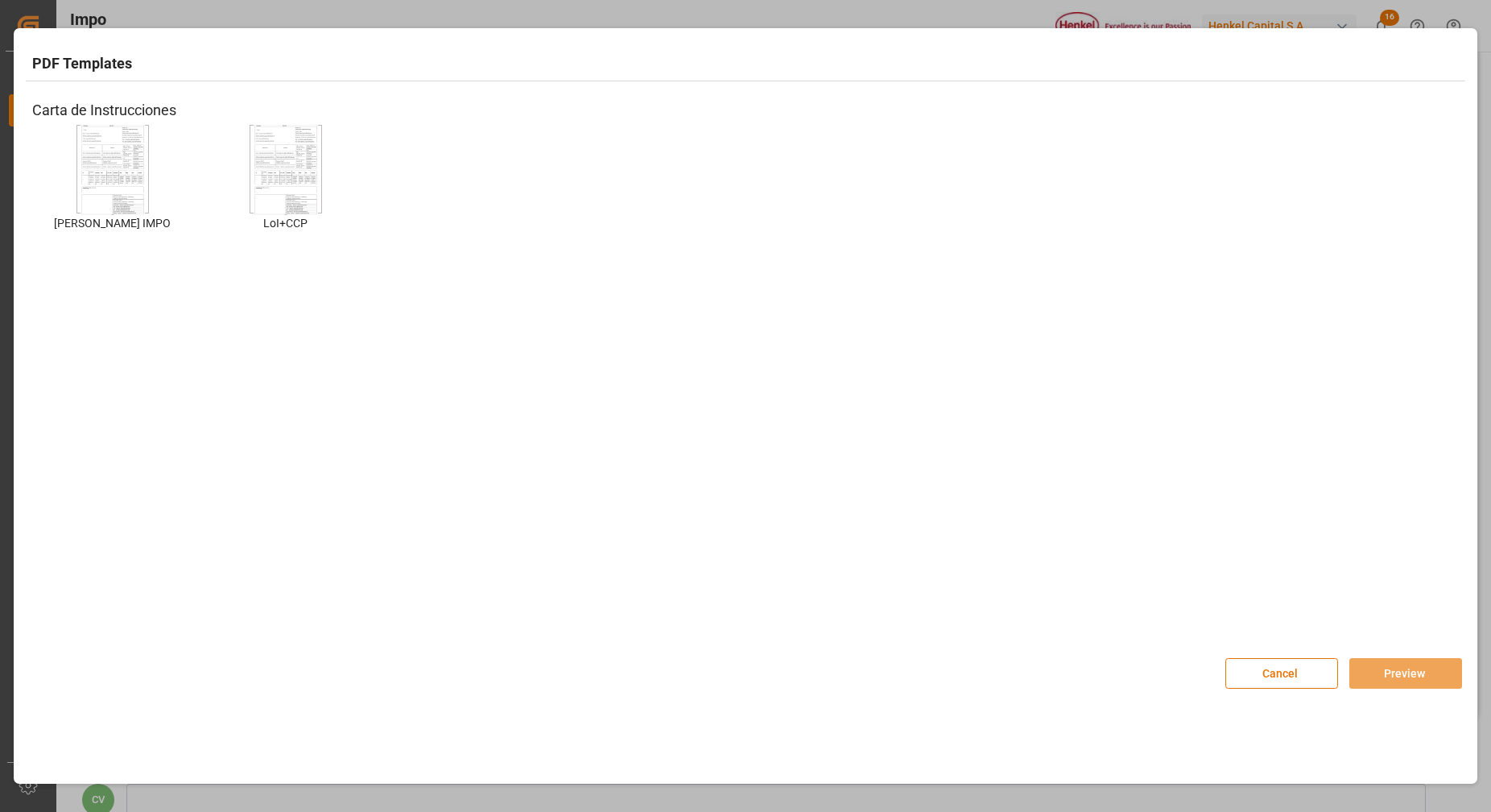
click at [118, 165] on img at bounding box center [113, 169] width 64 height 91
click at [118, 169] on img at bounding box center [113, 169] width 64 height 91
drag, startPoint x: 116, startPoint y: 179, endPoint x: 109, endPoint y: 186, distance: 9.9
click at [113, 190] on img at bounding box center [113, 169] width 64 height 91
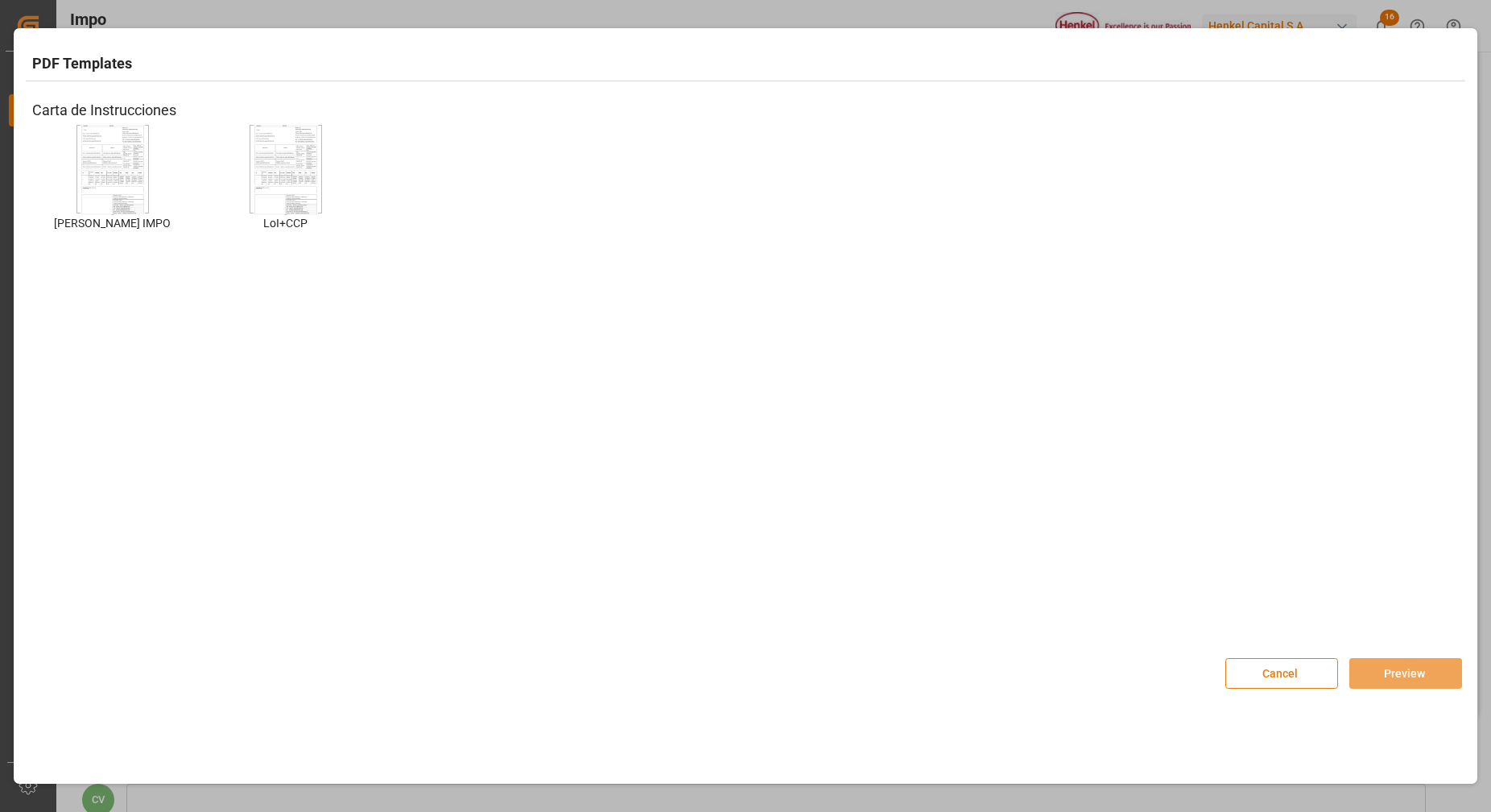
click at [1306, 669] on button "Cancel" at bounding box center [1281, 673] width 113 height 31
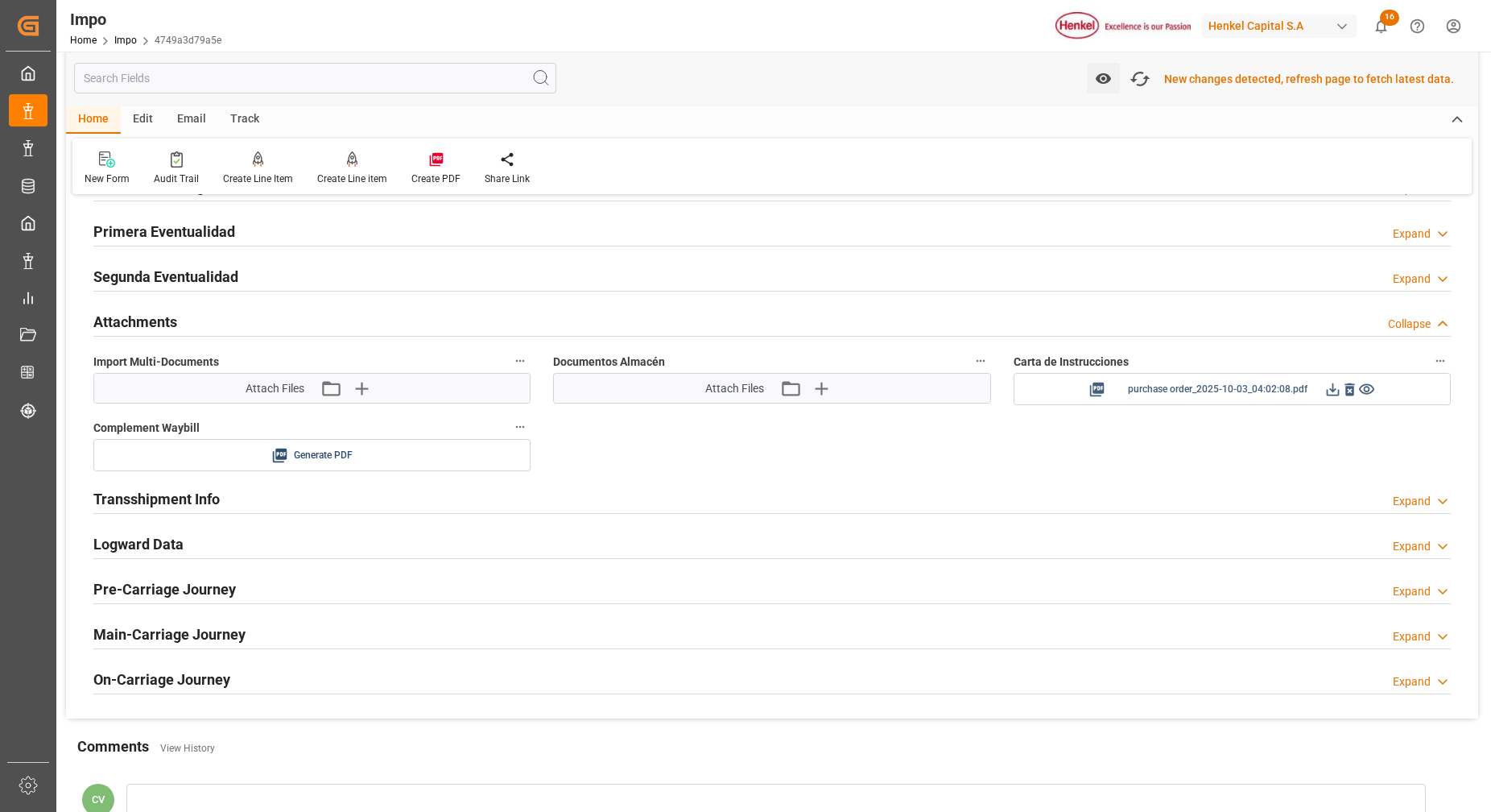
click at [1085, 388] on div "purchase order_2025-10-03_04:02:08.pdf" at bounding box center [1232, 389] width 413 height 20
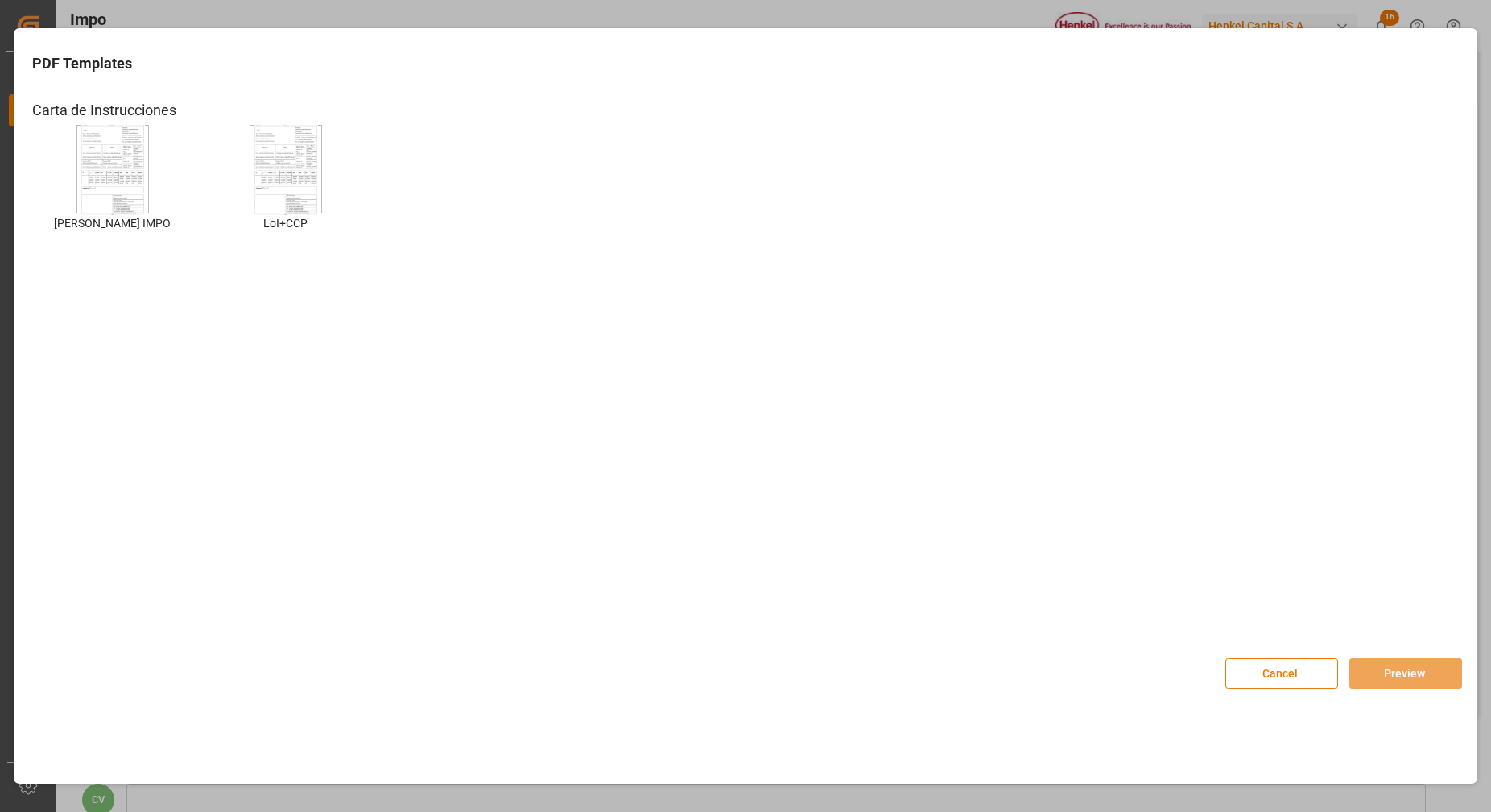
click at [1306, 678] on button "Cancel" at bounding box center [1281, 673] width 113 height 31
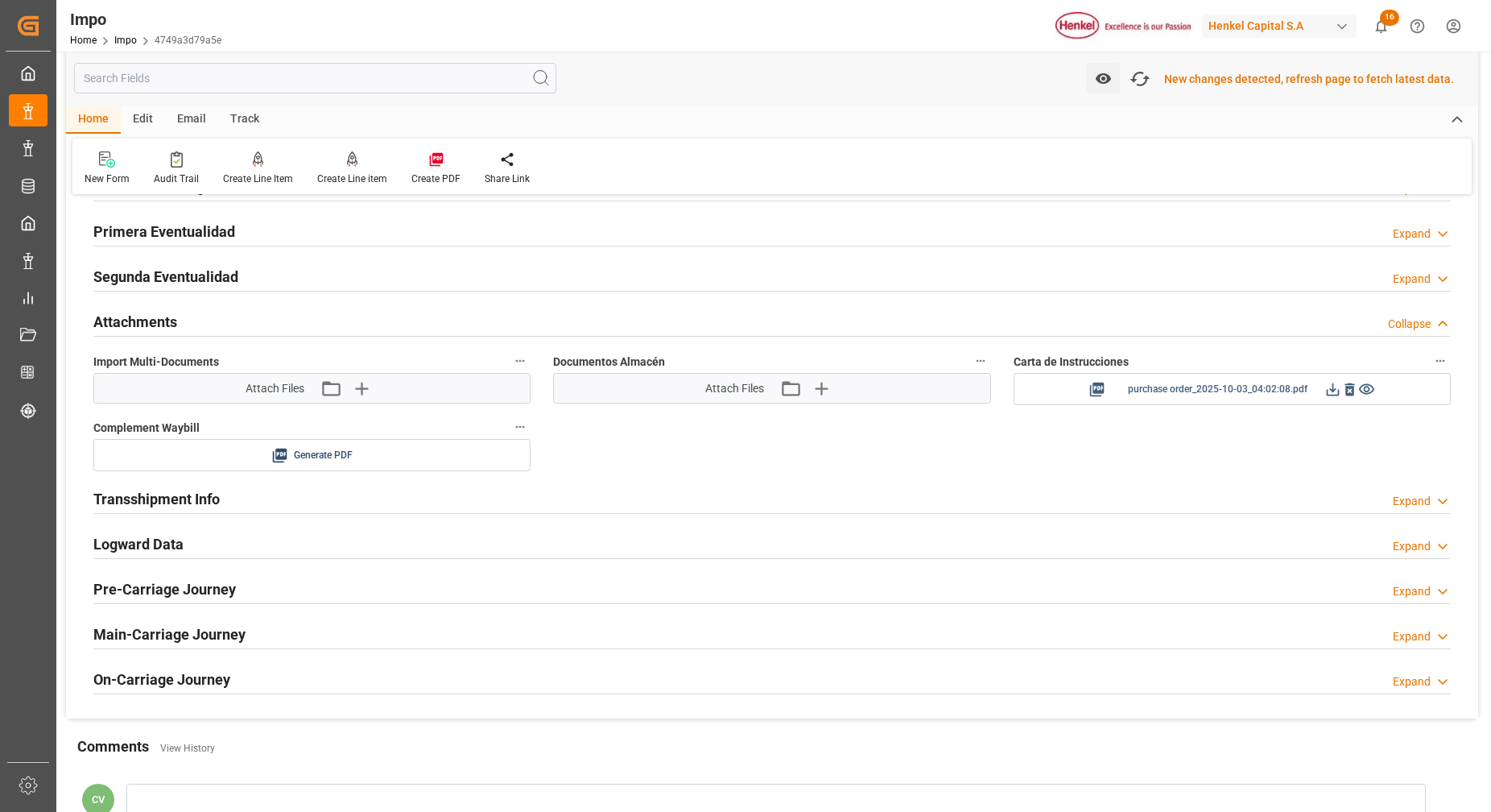
click at [1332, 387] on icon at bounding box center [1333, 389] width 13 height 13
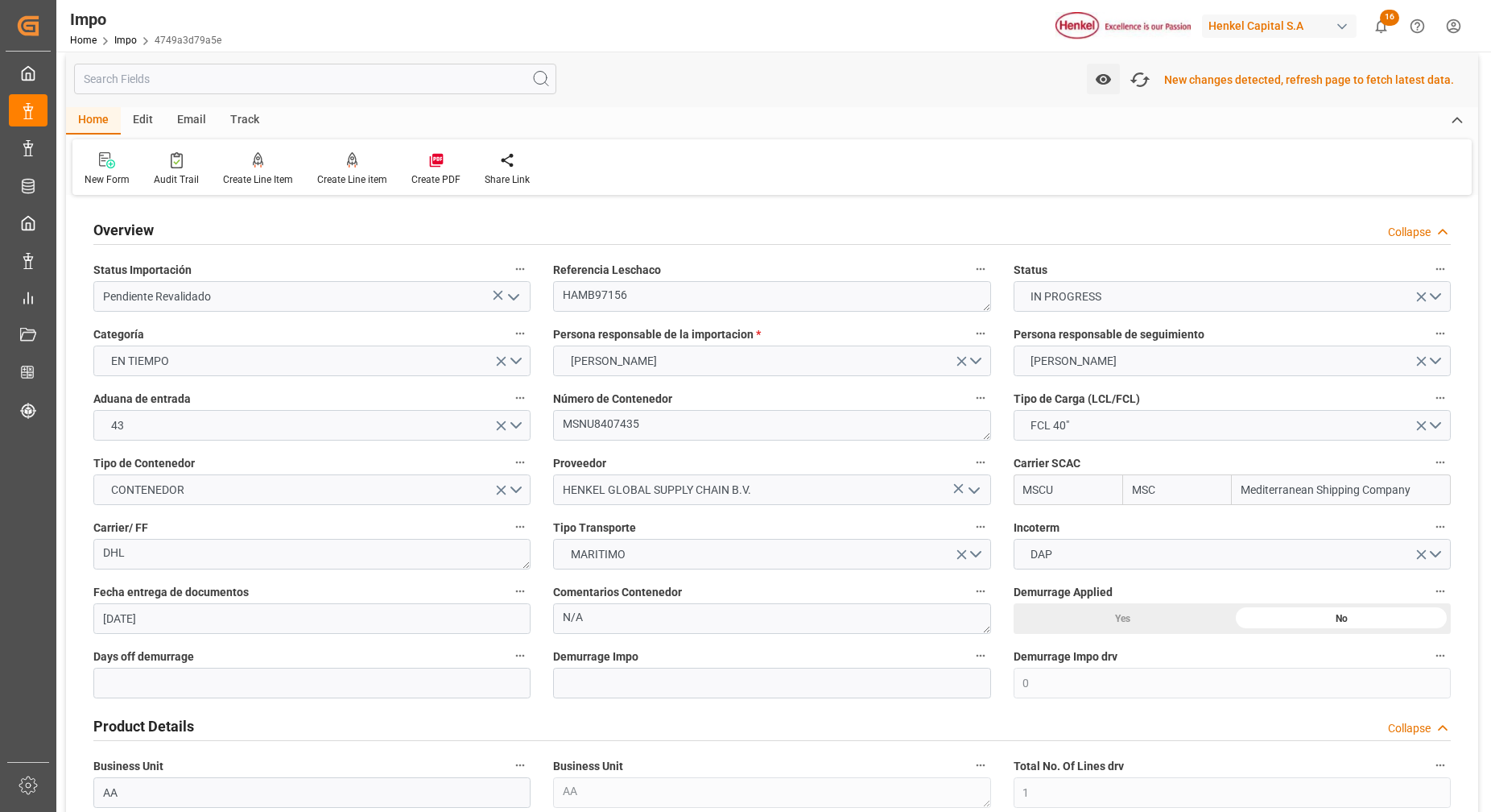
scroll to position [0, 0]
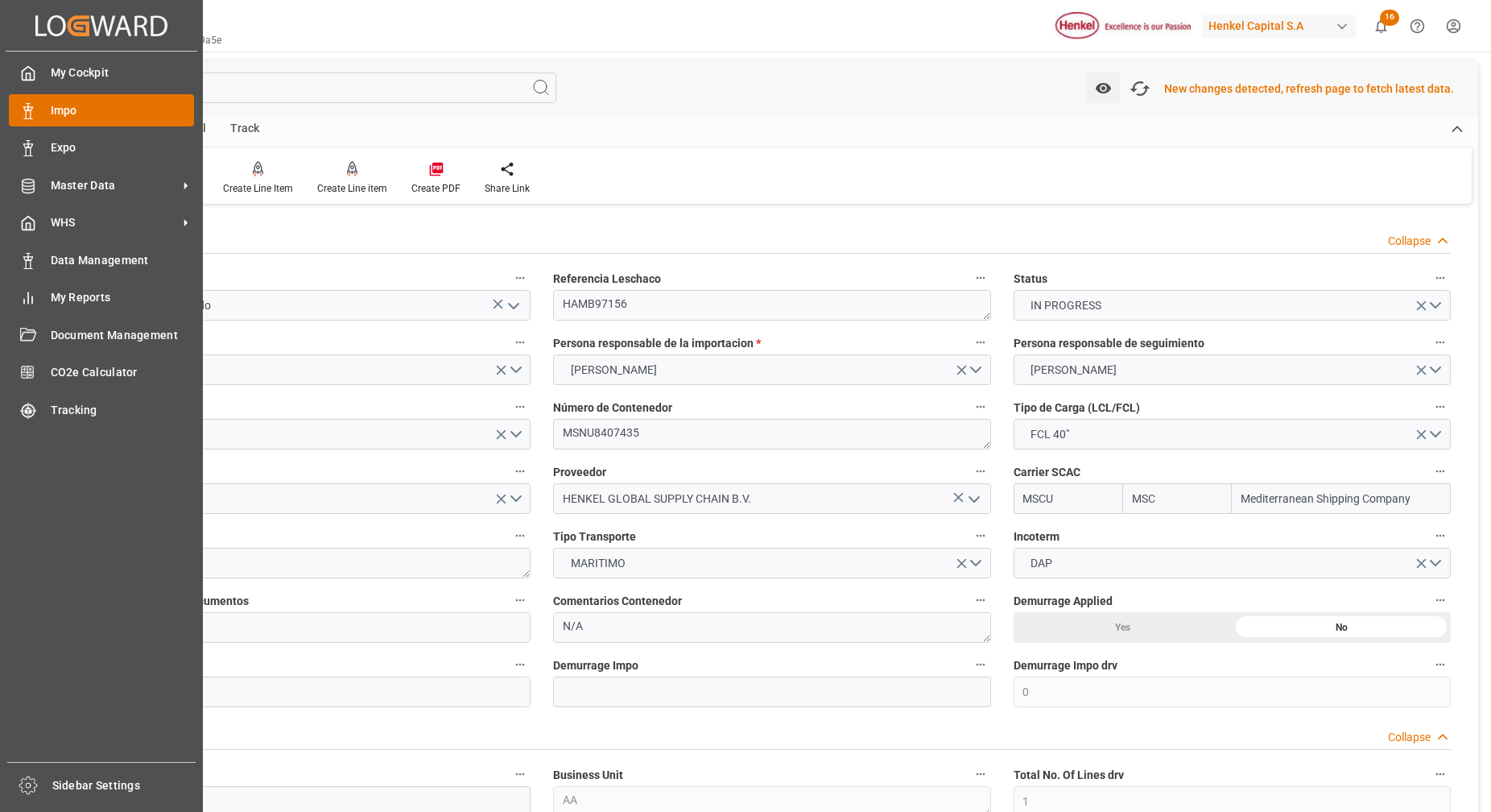
click at [71, 101] on div "Impo Impo" at bounding box center [101, 109] width 185 height 31
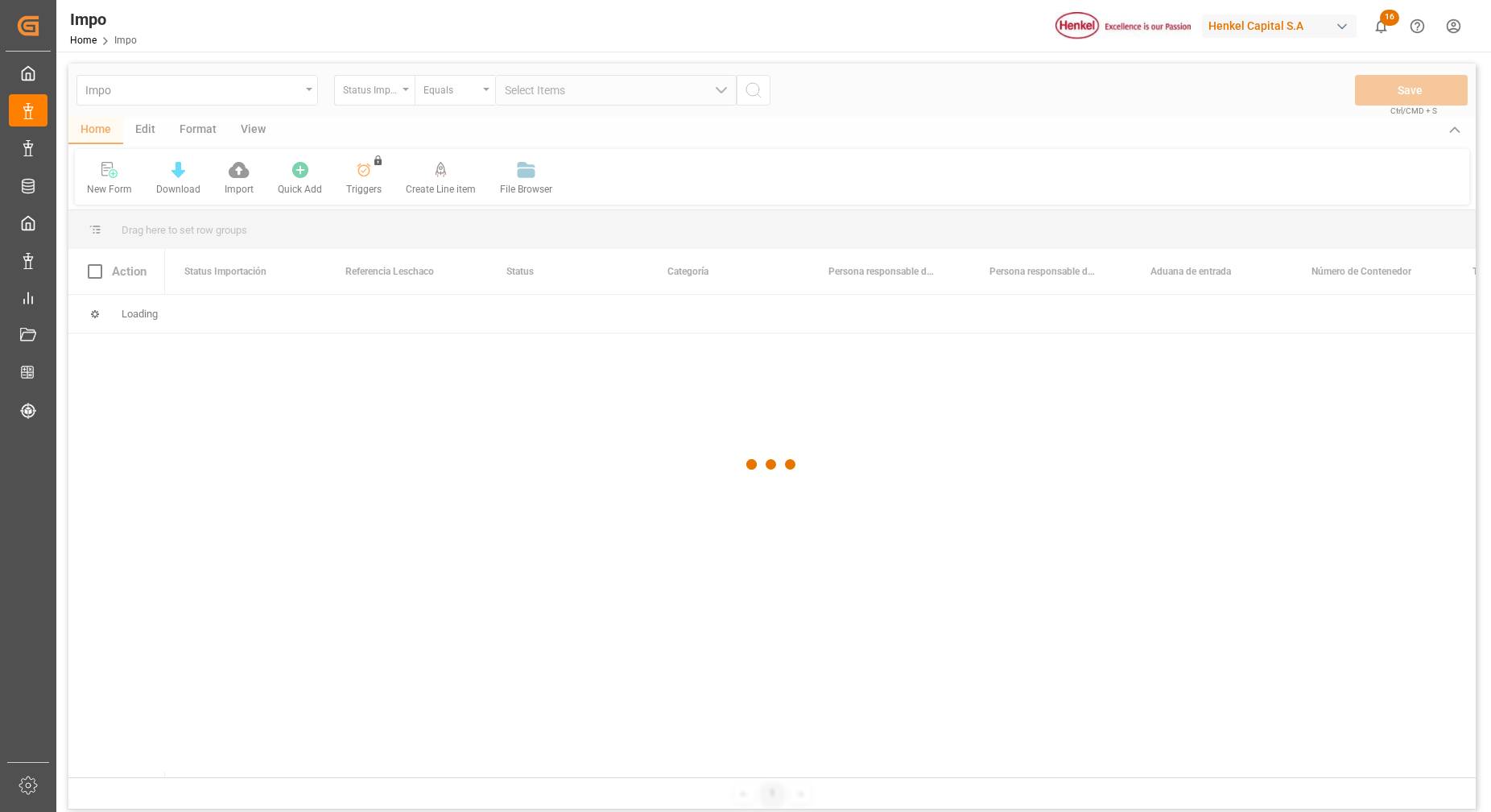
click at [311, 92] on div at bounding box center [772, 464] width 1408 height 802
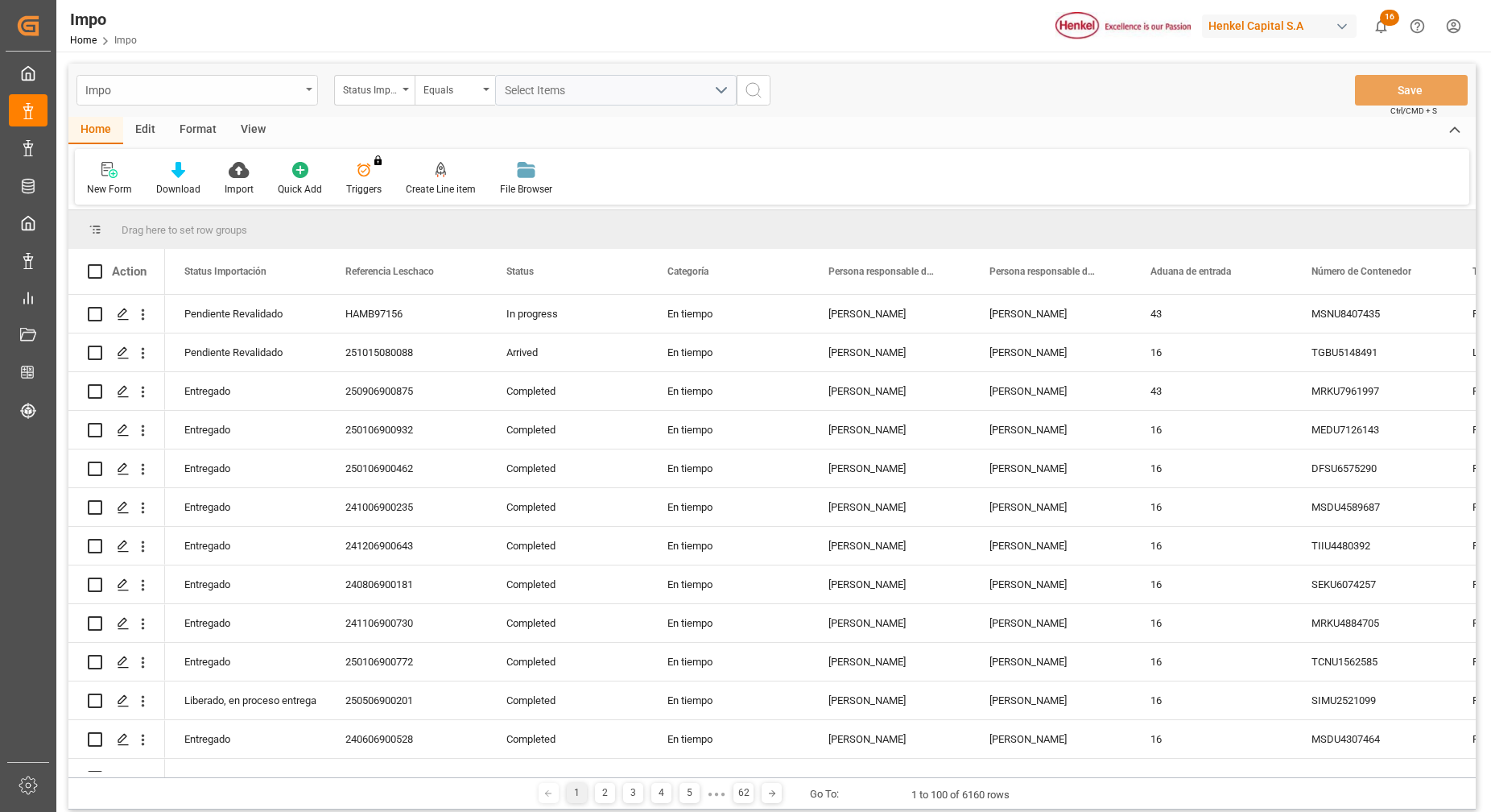
click at [283, 94] on div "Impo" at bounding box center [193, 89] width 215 height 20
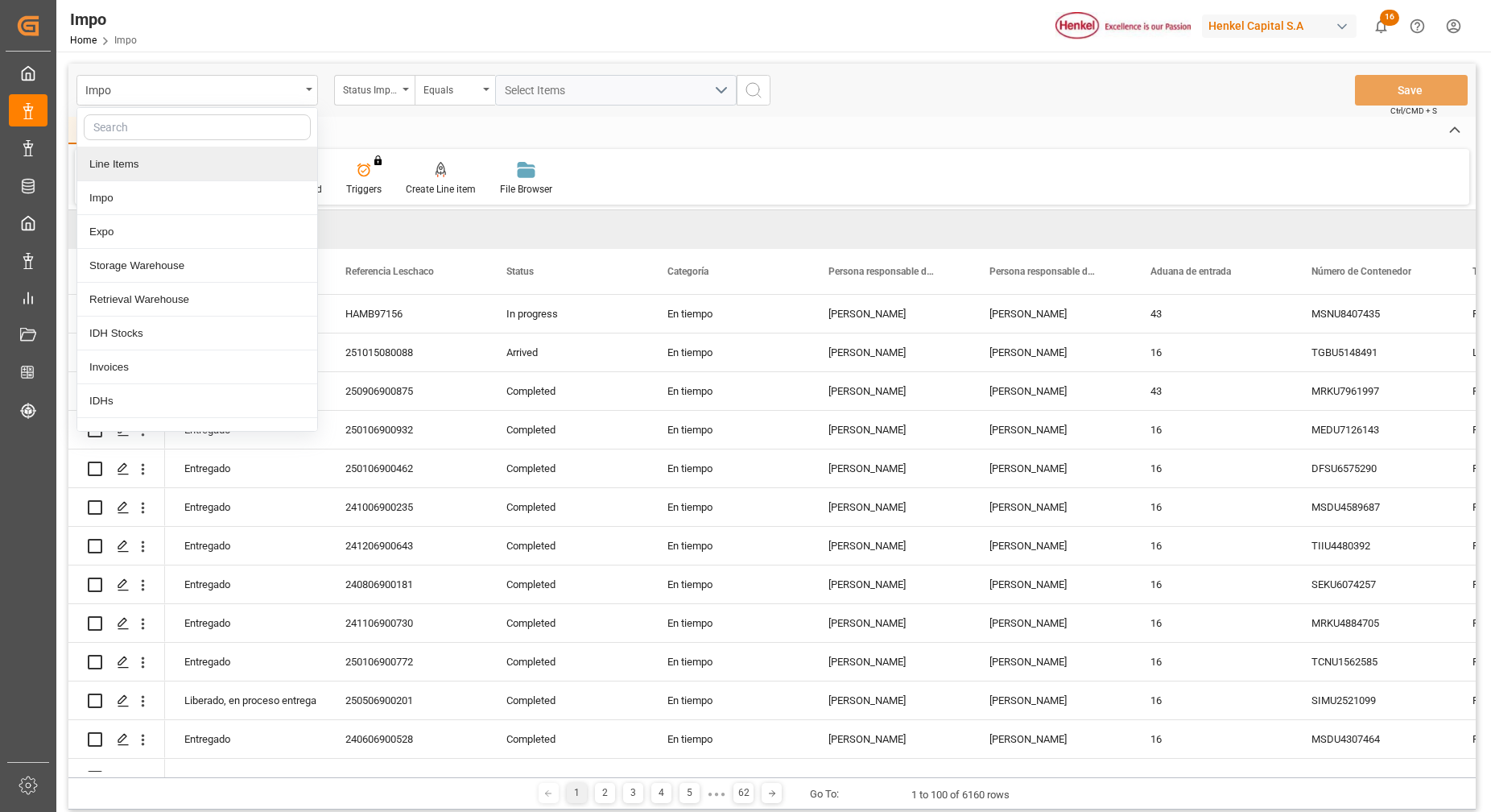
click at [167, 162] on div "Line Items" at bounding box center [197, 165] width 240 height 34
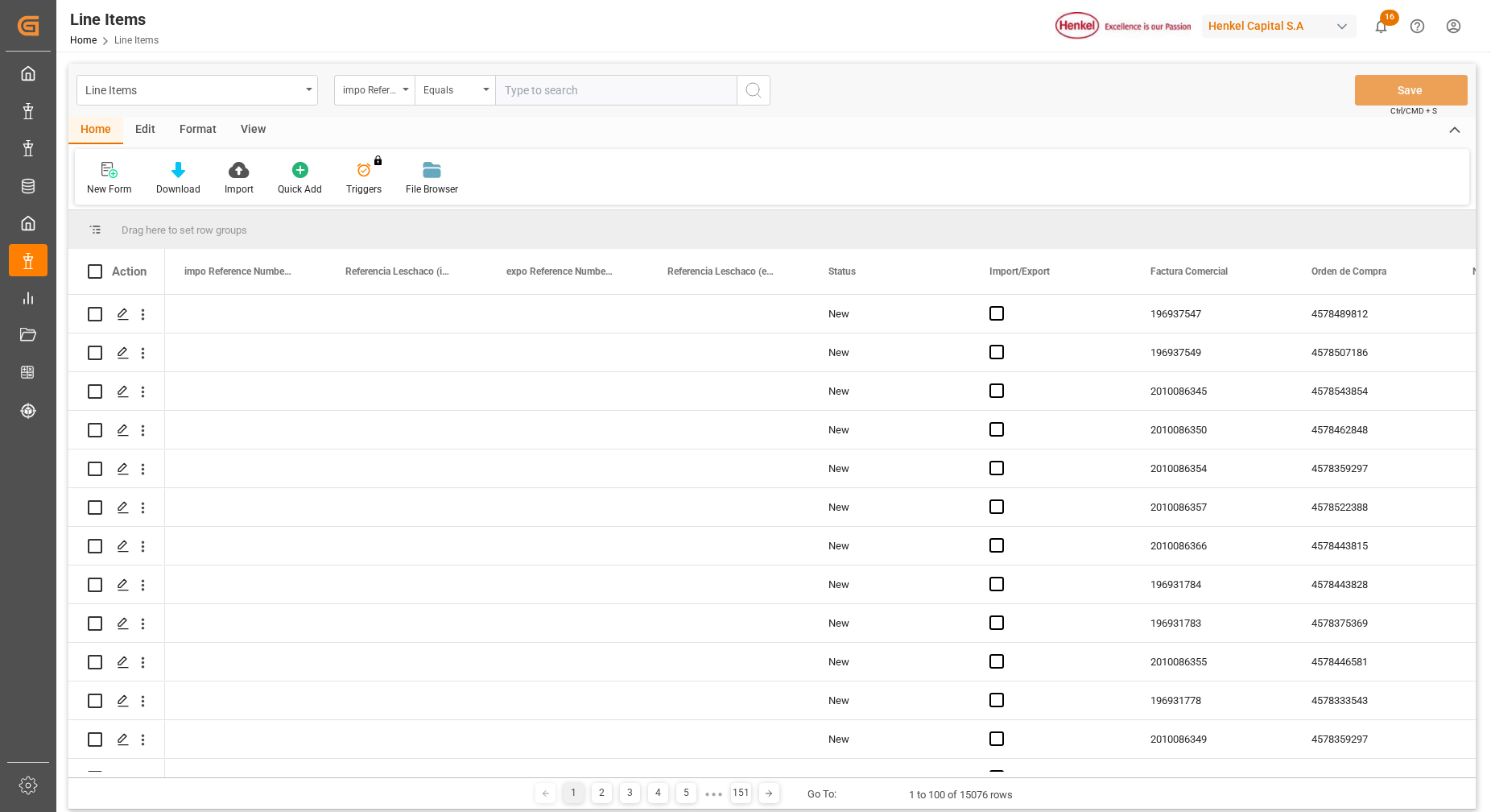
click at [521, 103] on input "text" at bounding box center [616, 90] width 242 height 31
click at [657, 101] on input "text" at bounding box center [616, 90] width 242 height 31
click at [695, 98] on input "text" at bounding box center [616, 90] width 242 height 31
paste input "HAMB97156"
type input "HAMB97156"
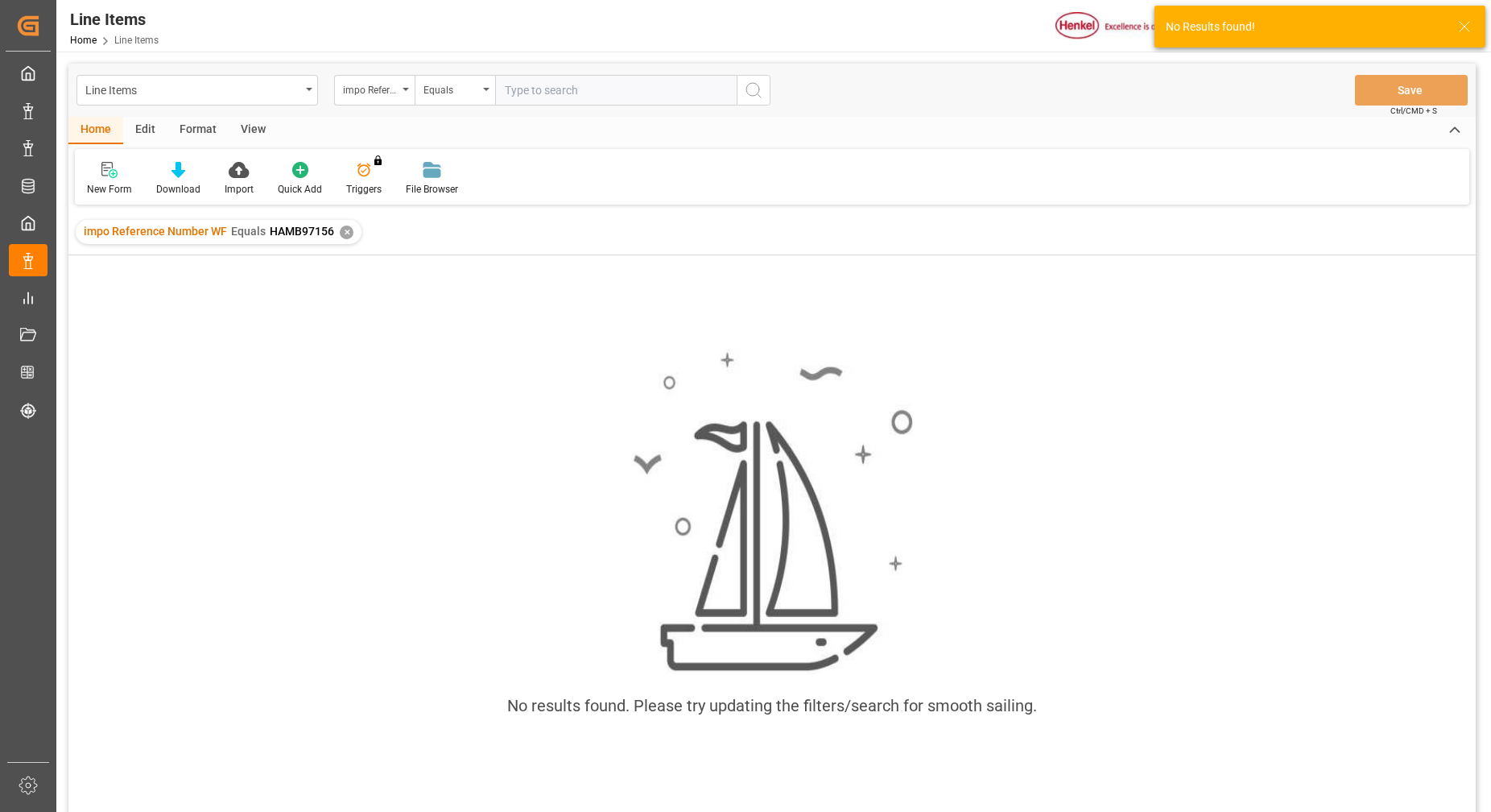
click at [154, 135] on div "Edit" at bounding box center [145, 131] width 44 height 27
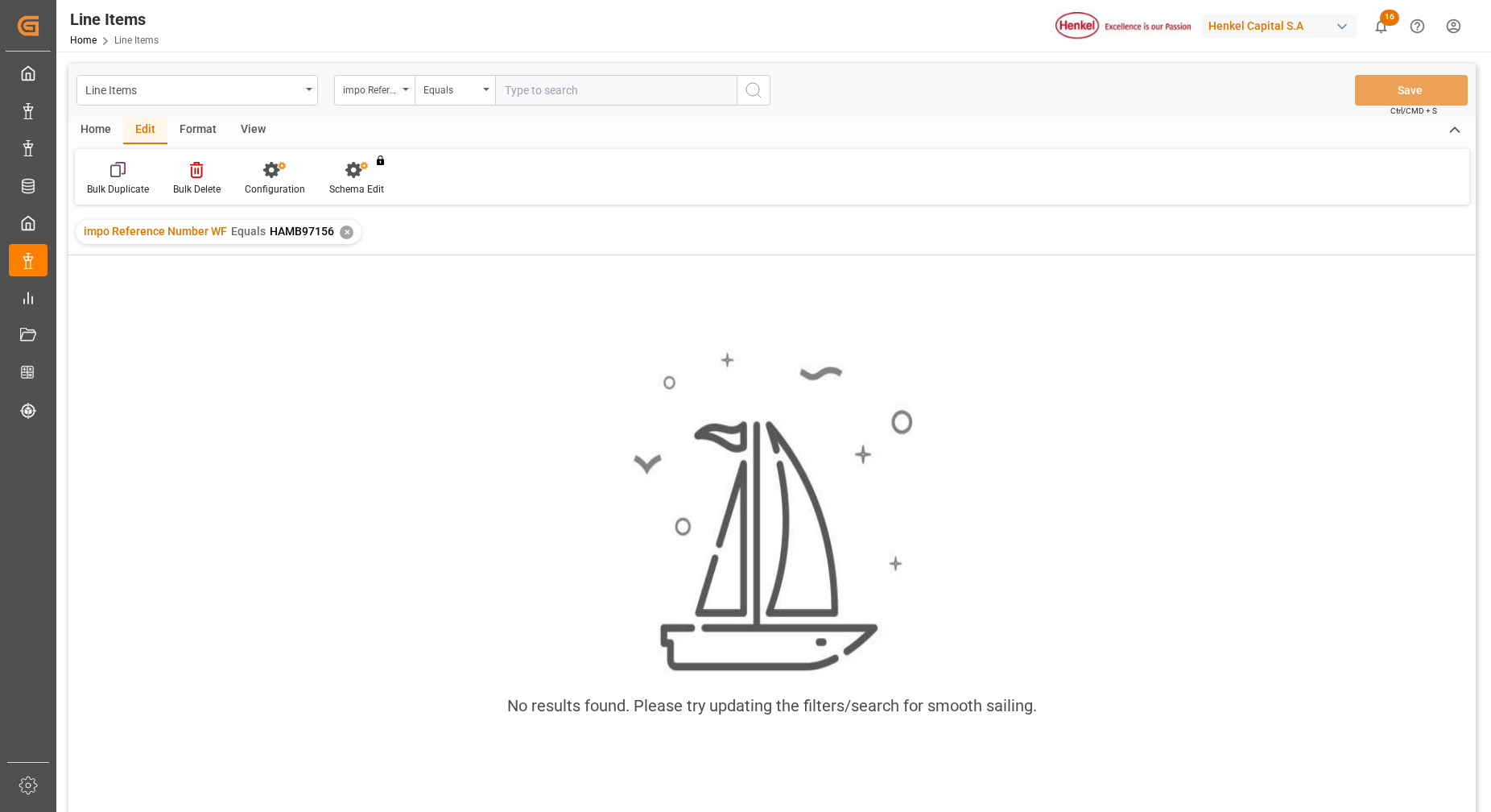
click at [211, 119] on div "Format" at bounding box center [198, 131] width 61 height 27
click at [239, 123] on div "View" at bounding box center [253, 131] width 49 height 27
drag, startPoint x: 281, startPoint y: 339, endPoint x: 261, endPoint y: 333, distance: 20.9
click at [280, 339] on div "No results found. Please try updating the filters/search for smooth sailing." at bounding box center [772, 541] width 1408 height 410
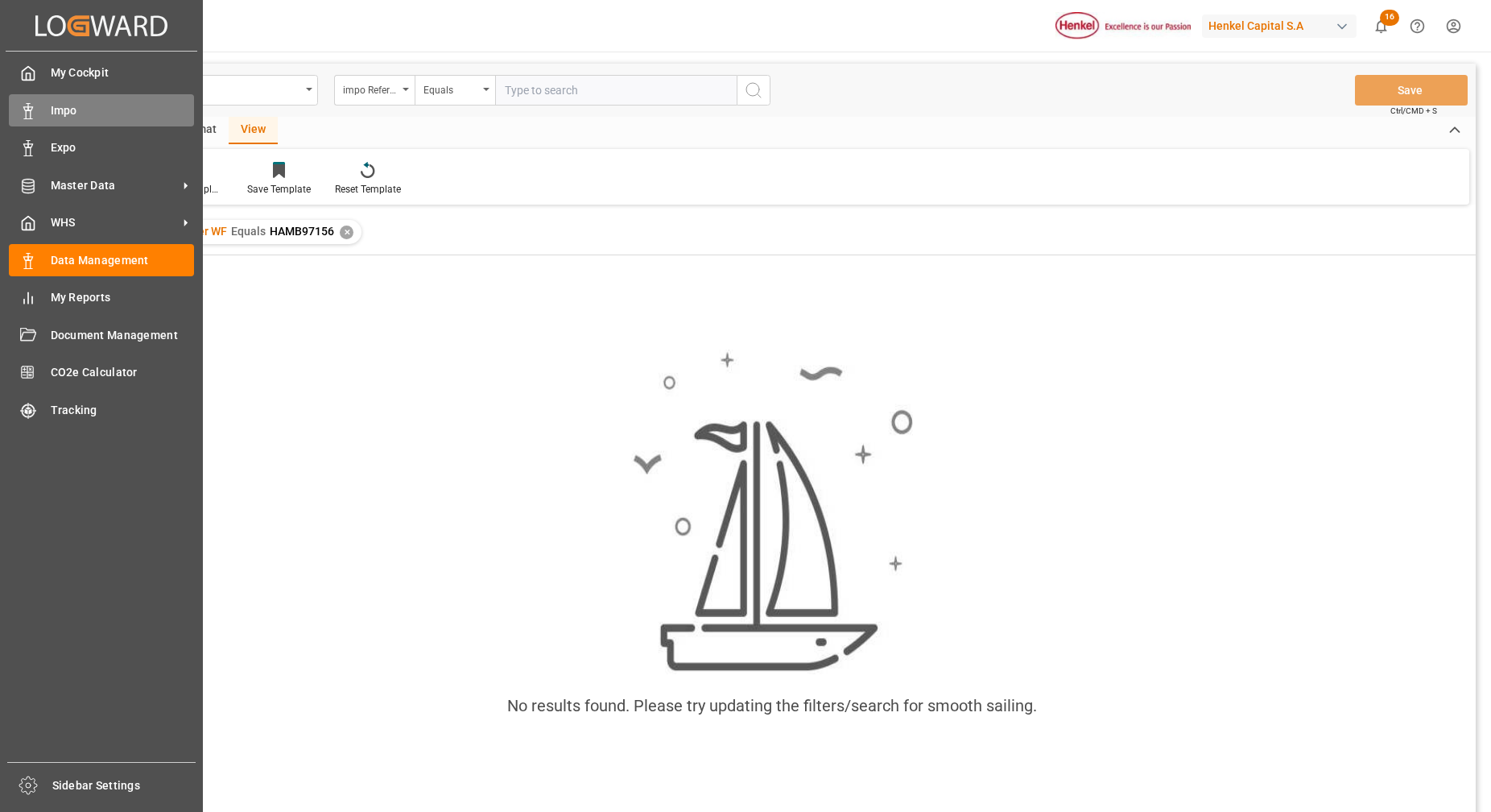
click at [93, 121] on div "Impo Impo" at bounding box center [101, 109] width 185 height 31
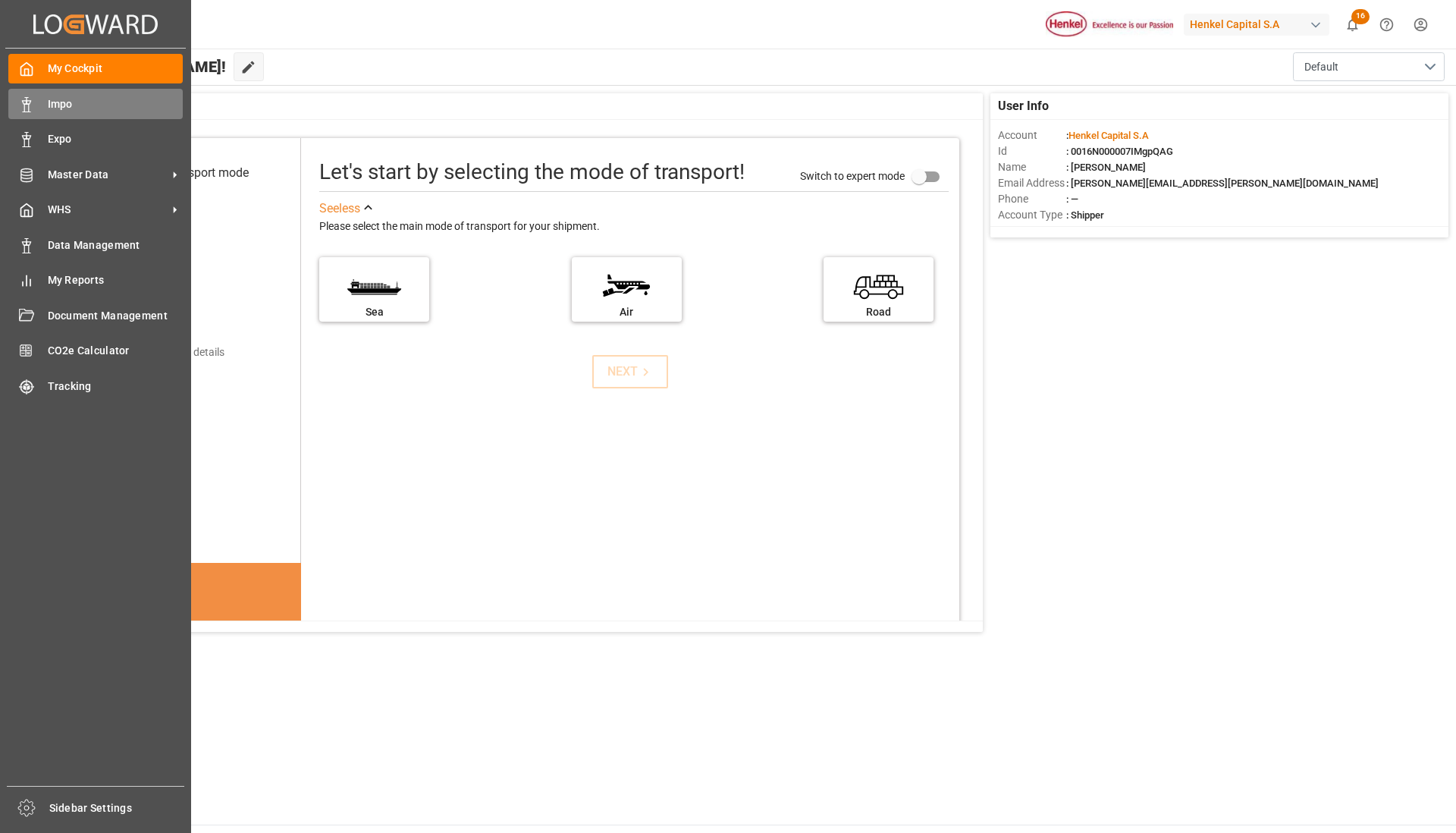
click at [52, 101] on span "Impo" at bounding box center [116, 105] width 136 height 16
